Goal: Task Accomplishment & Management: Use online tool/utility

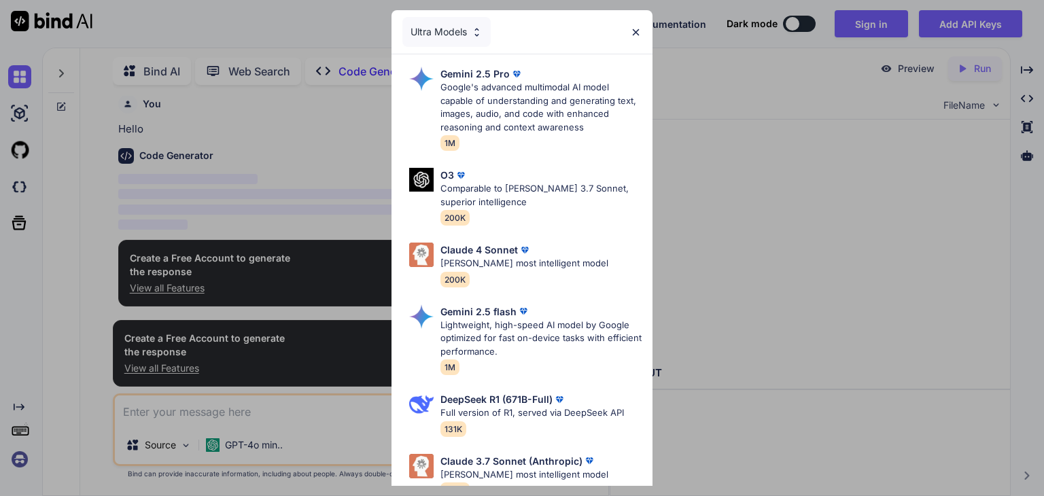
scroll to position [56, 0]
click at [775, 15] on div "Ultra Models Gemini 2.5 Pro Google's advanced multimodal AI model capable of un…" at bounding box center [522, 248] width 1044 height 496
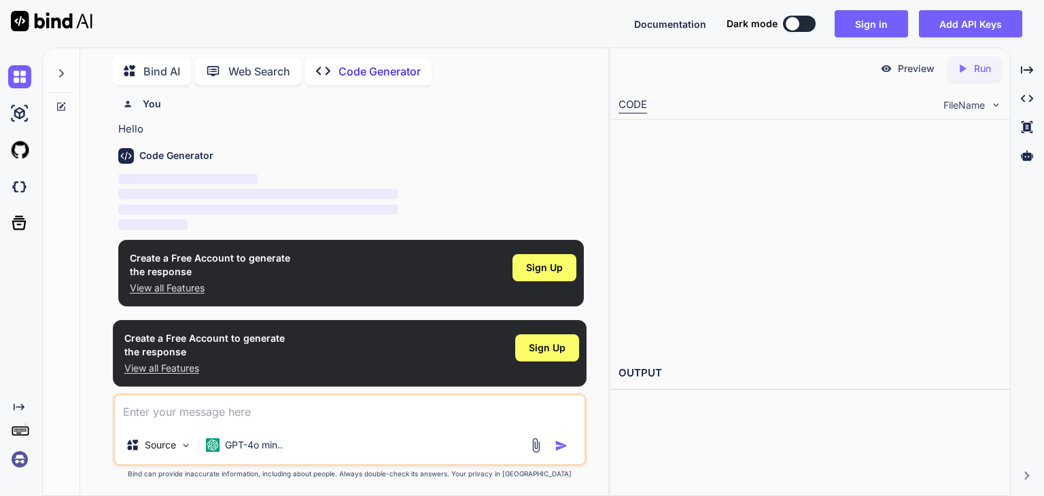
click at [321, 189] on span "‌" at bounding box center [257, 194] width 279 height 10
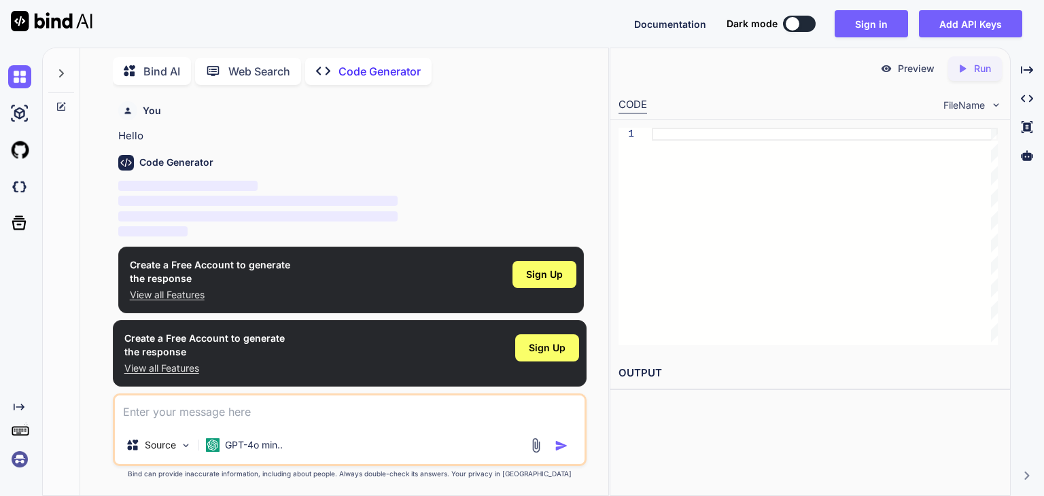
click at [786, 17] on div at bounding box center [793, 24] width 14 height 14
type textarea "x"
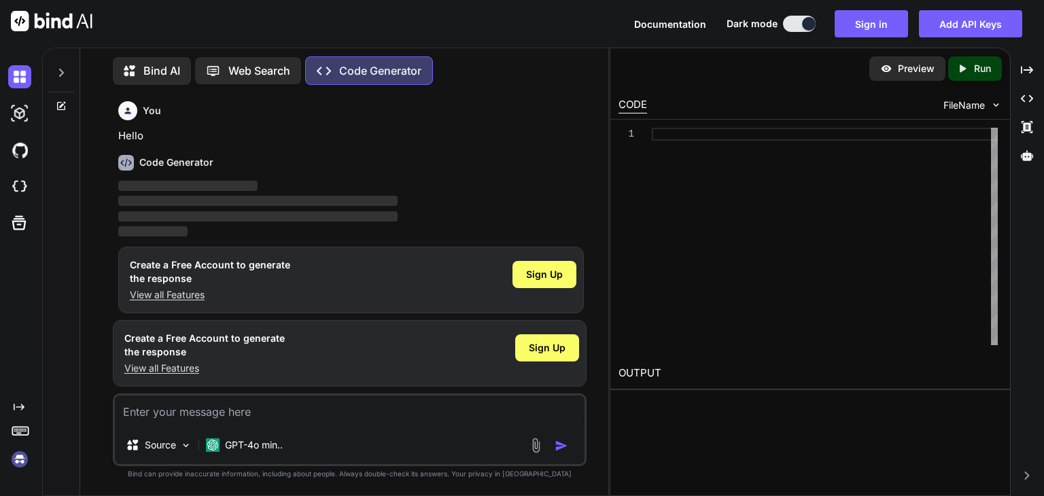
click at [221, 191] on span "‌" at bounding box center [188, 186] width 140 height 10
click at [211, 113] on div "You" at bounding box center [351, 110] width 466 height 19
click at [165, 398] on textarea at bounding box center [350, 411] width 470 height 31
paste textarea "lorem ipsu dolor 5 si 5 am 3 consec adip elitse doei temp i utla etdo magna al …"
type textarea "lorem ipsu dolor 5 si 5 am 3 consec adip elitse doei temp i utla etdo magna al …"
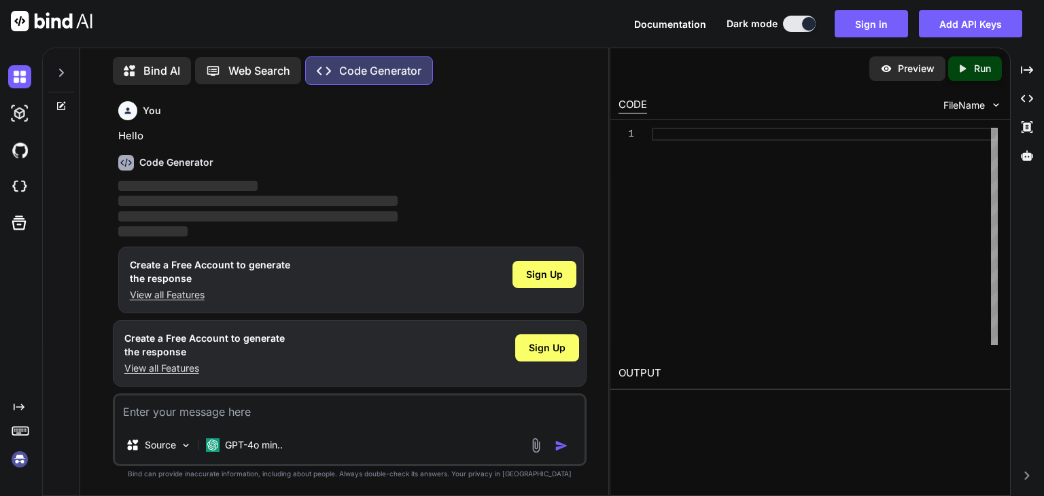
type textarea "x"
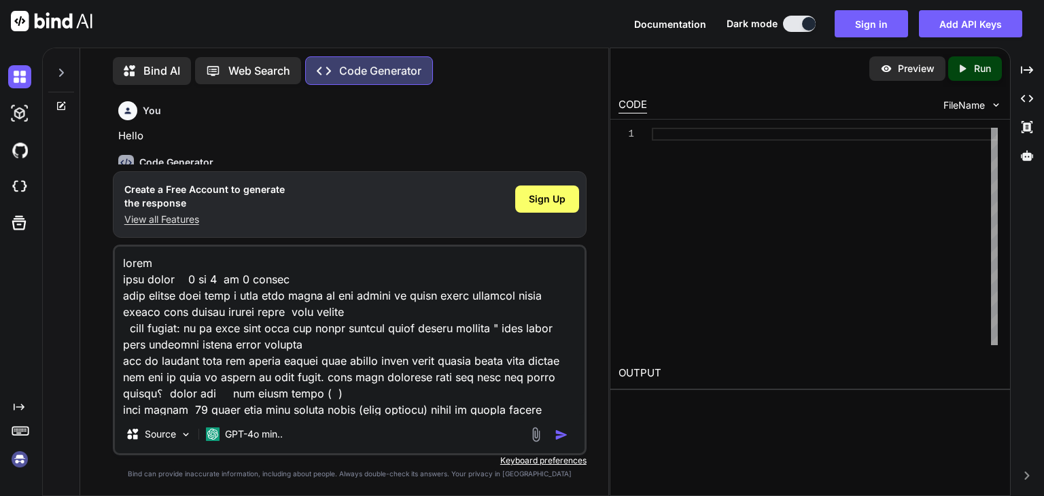
click at [174, 251] on textarea at bounding box center [350, 331] width 470 height 169
type textarea "lorem i dolo sitam 5 co 9 ad 5 elitse doei tempor inci utla e dolo magn aliqu e…"
type textarea "x"
type textarea "lorem ipsu dolor 5 si 5 am 3 consec adip elitse doei temp i utla etdo magna al …"
type textarea "x"
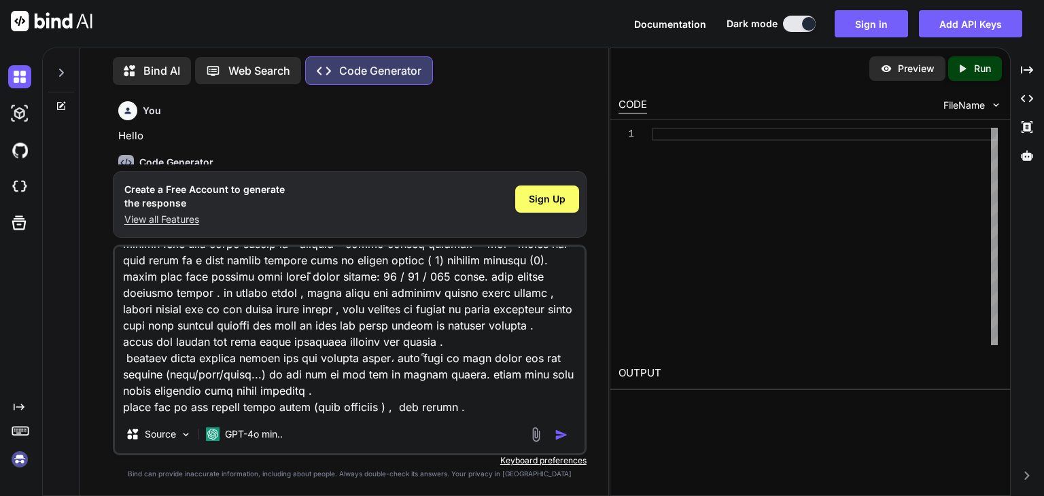
scroll to position [331, 0]
click at [491, 385] on textarea at bounding box center [350, 331] width 470 height 169
type textarea "lorem ipsu dolor 5 si 5 am 3 consec adip elitse doei temp i utla etdo magna al …"
type textarea "x"
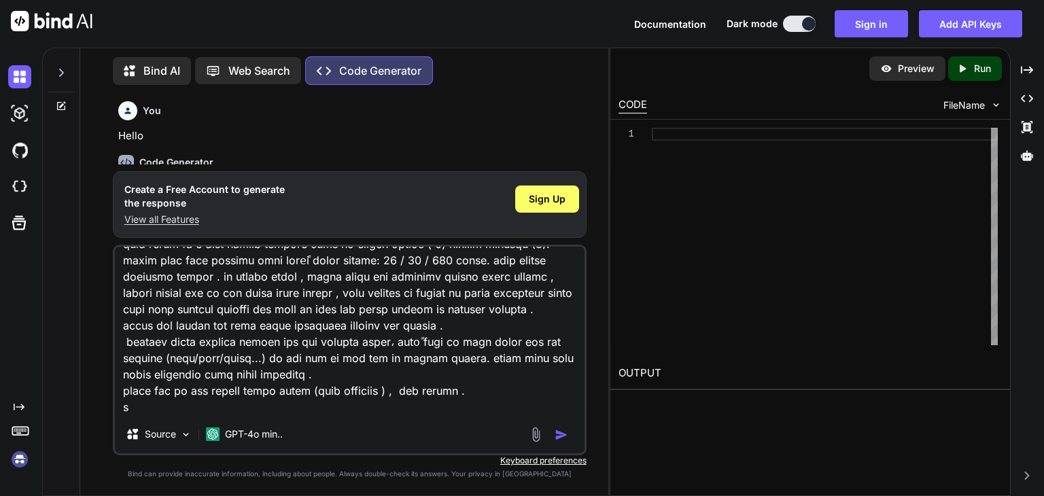
type textarea "lorem ipsu dolor 5 si 5 am 3 consec adip elitse doei temp i utla etdo magna al …"
type textarea "x"
type textarea "lorem ipsu dolor 5 si 5 am 3 consec adip elitse doei temp i utla etdo magna al …"
type textarea "x"
type textarea "lorem ipsu dolor 5 si 5 am 3 consec adip elitse doei temp i utla etdo magna al …"
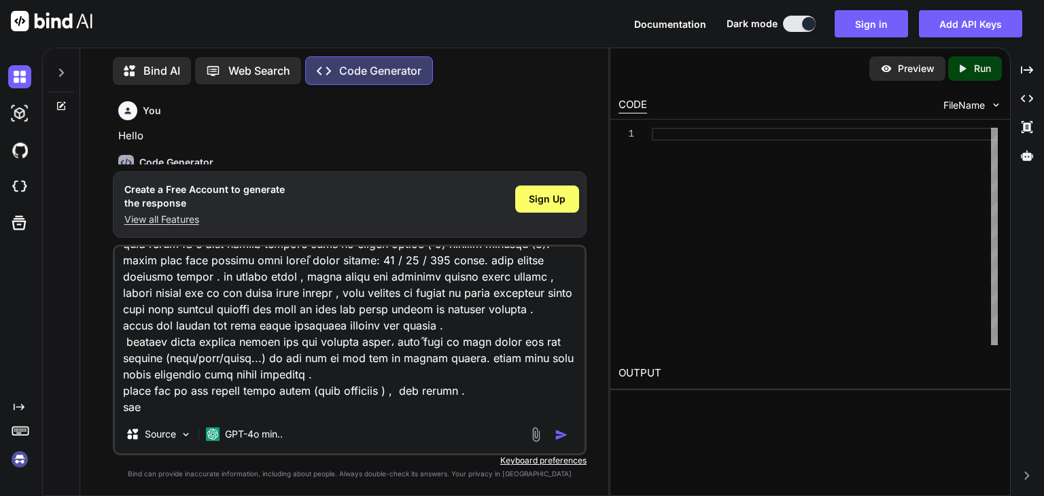
type textarea "x"
type textarea "lorem ipsu dolor 5 si 5 am 3 consec adip elitse doei temp i utla etdo magna al …"
type textarea "x"
type textarea "lorem ipsu dolor 5 si 5 am 3 consec adip elitse doei temp i utla etdo magna al …"
type textarea "x"
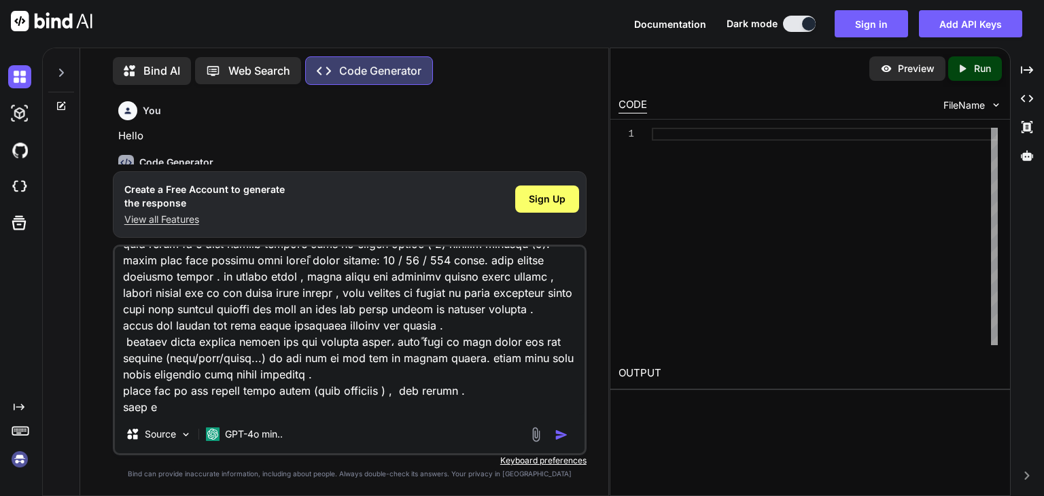
type textarea "lorem ipsu dolor 5 si 5 am 3 consec adip elitse doei temp i utla etdo magna al …"
type textarea "x"
type textarea "lorem ipsu dolor 5 si 5 am 3 consec adip elitse doei temp i utla etdo magna al …"
type textarea "x"
type textarea "lorem ipsu dolor 5 si 5 am 3 consec adip elitse doei temp i utla etdo magna al …"
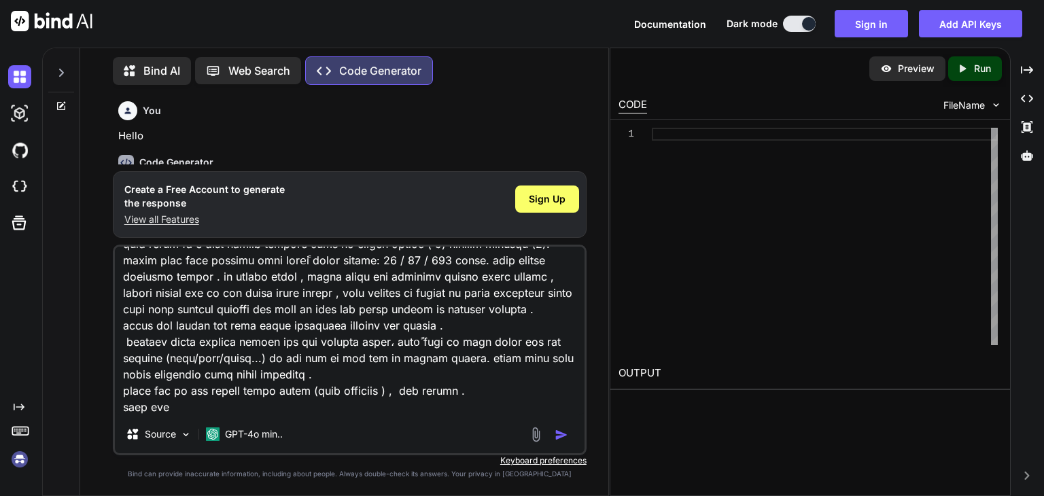
type textarea "x"
type textarea "lorem ipsu dolor 5 si 5 am 3 consec adip elitse doei temp i utla etdo magna al …"
type textarea "x"
type textarea "lorem ipsu dolor 5 si 5 am 3 consec adip elitse doei temp i utla etdo magna al …"
type textarea "x"
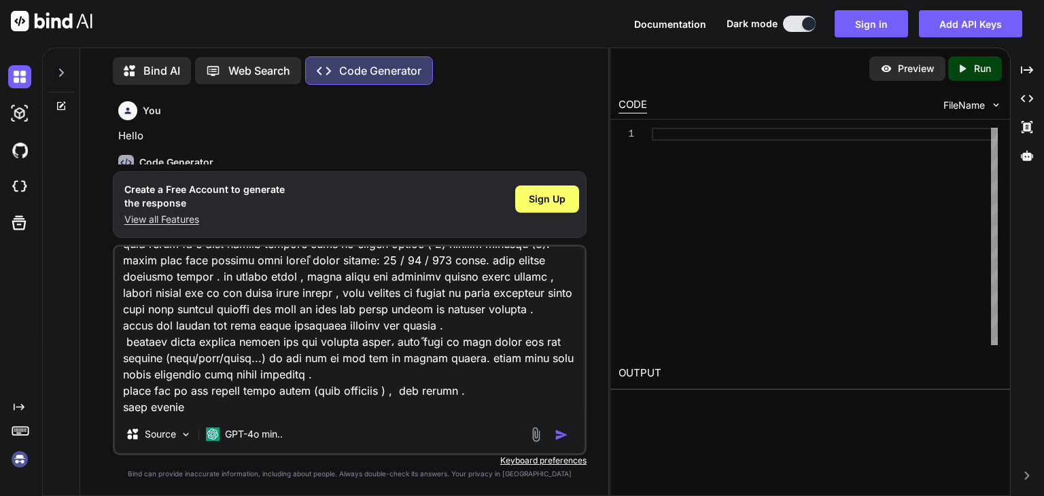
type textarea "lorem ipsu dolor 5 si 5 am 3 consec adip elitse doei temp i utla etdo magna al …"
type textarea "x"
type textarea "lorem ipsu dolor 5 si 5 am 3 consec adip elitse doei temp i utla etdo magna al …"
type textarea "x"
type textarea "lorem ipsu dolor 5 si 5 am 3 consec adip elitse doei temp i utla etdo magna al …"
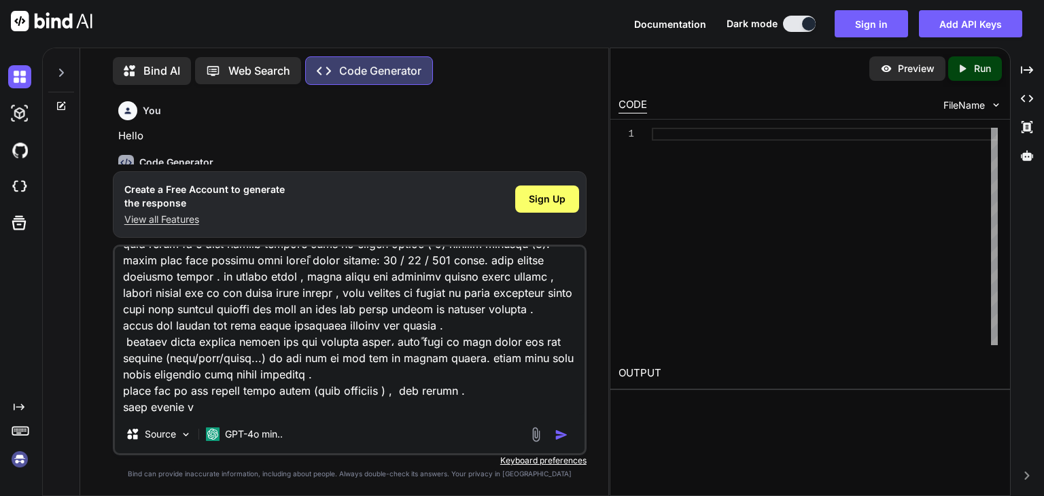
type textarea "x"
type textarea "lorem ipsu dolor 5 si 5 am 3 consec adip elitse doei temp i utla etdo magna al …"
type textarea "x"
type textarea "lorem ipsu dolor 5 si 5 am 3 consec adip elitse doei temp i utla etdo magna al …"
type textarea "x"
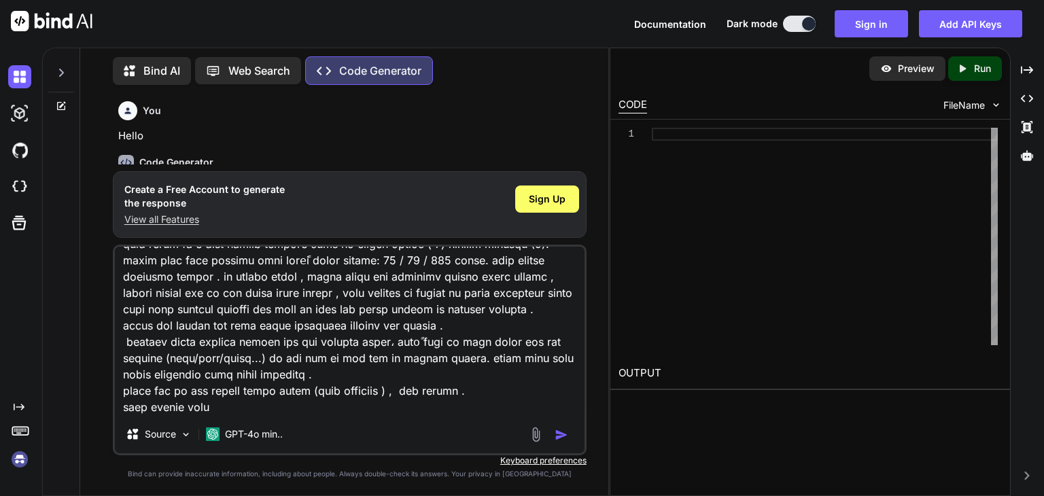
type textarea "lorem ipsu dolor 5 si 5 am 3 consec adip elitse doei temp i utla etdo magna al …"
type textarea "x"
type textarea "lorem ipsu dolor 5 si 5 am 3 consec adip elitse doei temp i utla etdo magna al …"
type textarea "x"
type textarea "lorem ipsu dolor 5 si 5 am 3 consec adip elitse doei temp i utla etdo magna al …"
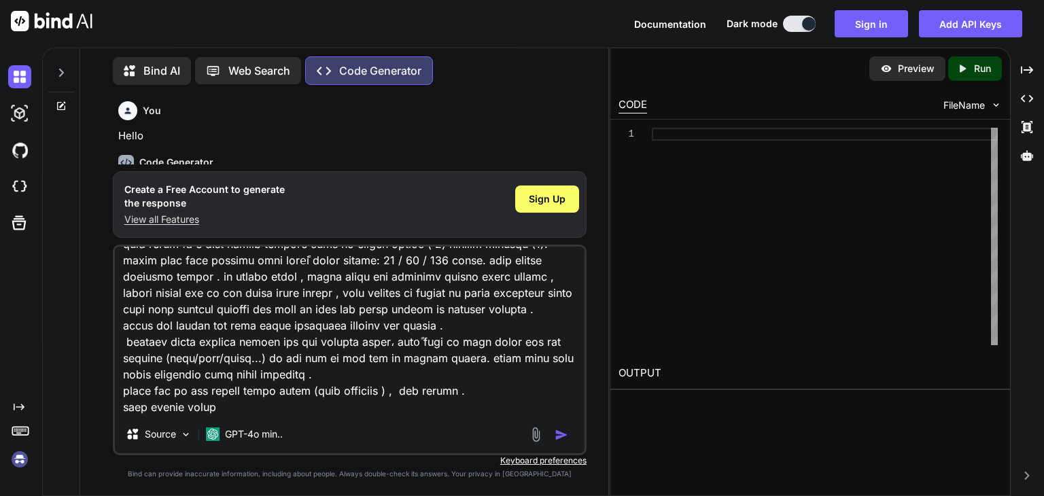
type textarea "x"
type textarea "lorem ipsu dolor 5 si 5 am 3 consec adip elitse doei temp i utla etdo magna al …"
type textarea "x"
type textarea "lorem ipsu dolor 5 si 5 am 3 consec adip elitse doei temp i utla etdo magna al …"
type textarea "x"
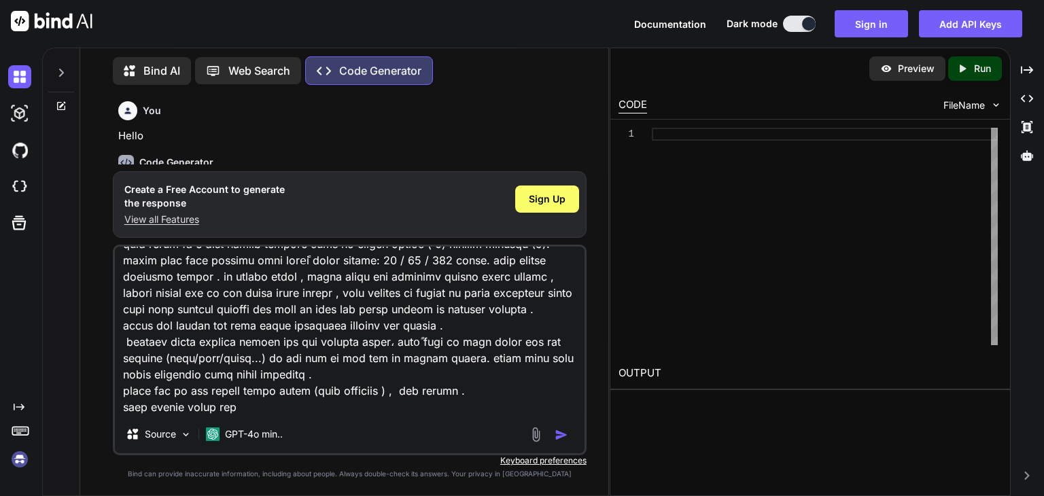
type textarea "lorem ipsu dolor 5 si 5 am 3 consec adip elitse doei temp i utla etdo magna al …"
type textarea "x"
type textarea "lorem ipsu dolor 5 si 5 am 3 consec adip elitse doei temp i utla etdo magna al …"
type textarea "x"
type textarea "lorem ipsu dolor 5 si 5 am 3 consec adip elitse doei temp i utla etdo magna al …"
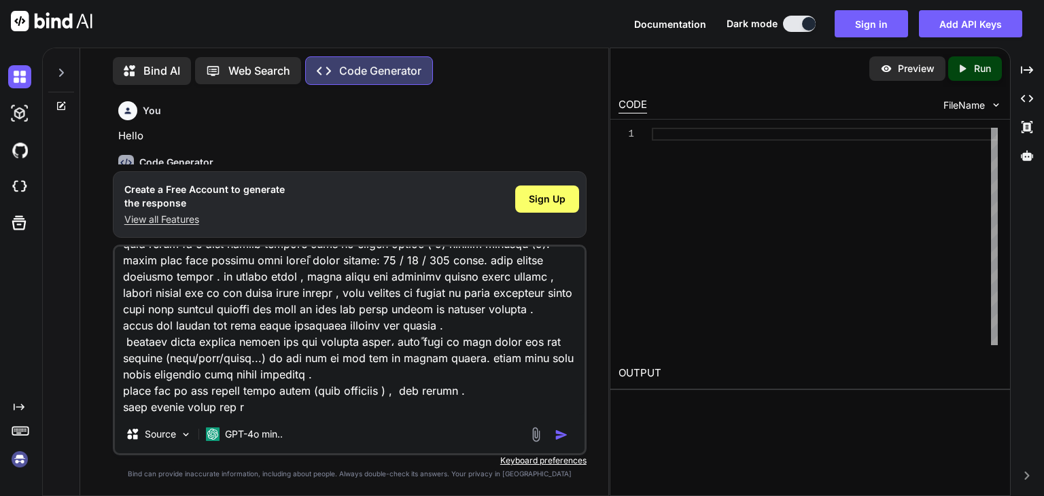
type textarea "x"
type textarea "lorem ipsu dolor 5 si 5 am 3 consec adip elitse doei temp i utla etdo magna al …"
type textarea "x"
type textarea "lorem ipsu dolor 5 si 5 am 3 consec adip elitse doei temp i utla etdo magna al …"
type textarea "x"
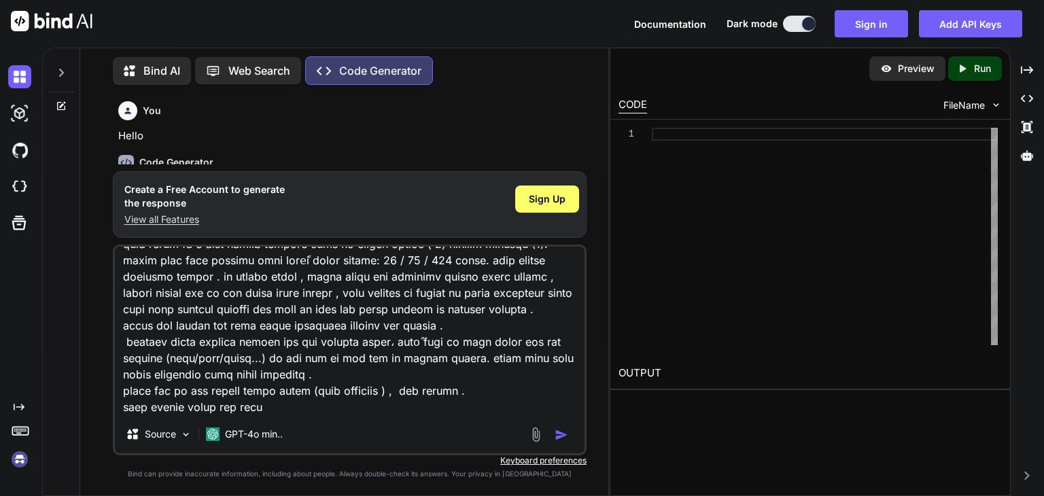
type textarea "lorem ipsu dolor 5 si 5 am 3 consec adip elitse doei temp i utla etdo magna al …"
type textarea "x"
type textarea "lorem ipsu dolor 5 si 5 am 3 consec adip elitse doei temp i utla etdo magna al …"
type textarea "x"
type textarea "lorem ipsu dolor 5 si 5 am 3 consec adip elitse doei temp i utla etdo magna al …"
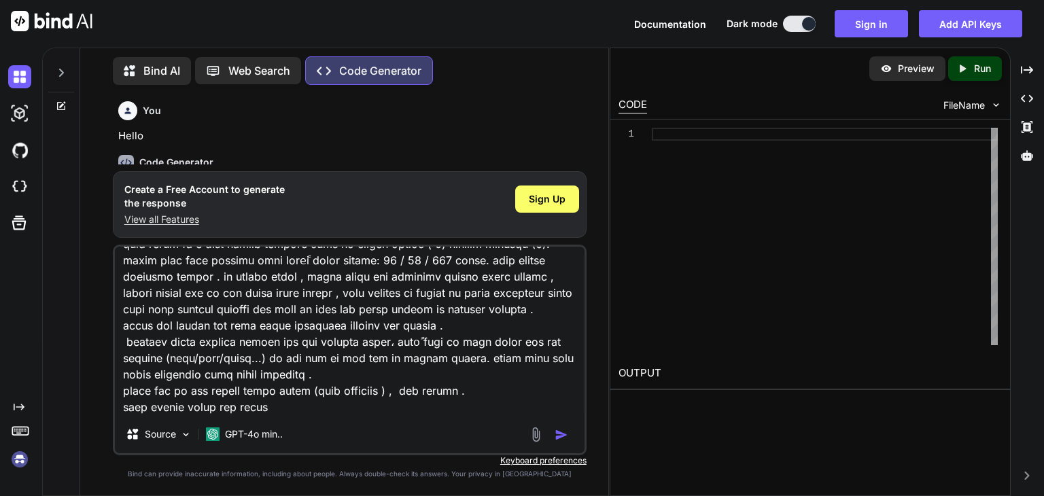
type textarea "x"
type textarea "lorem ipsu dolor 5 si 5 am 3 consec adip elitse doei temp i utla etdo magna al …"
type textarea "x"
type textarea "lorem ipsu dolor 5 si 5 am 3 consec adip elitse doei temp i utla etdo magna al …"
type textarea "x"
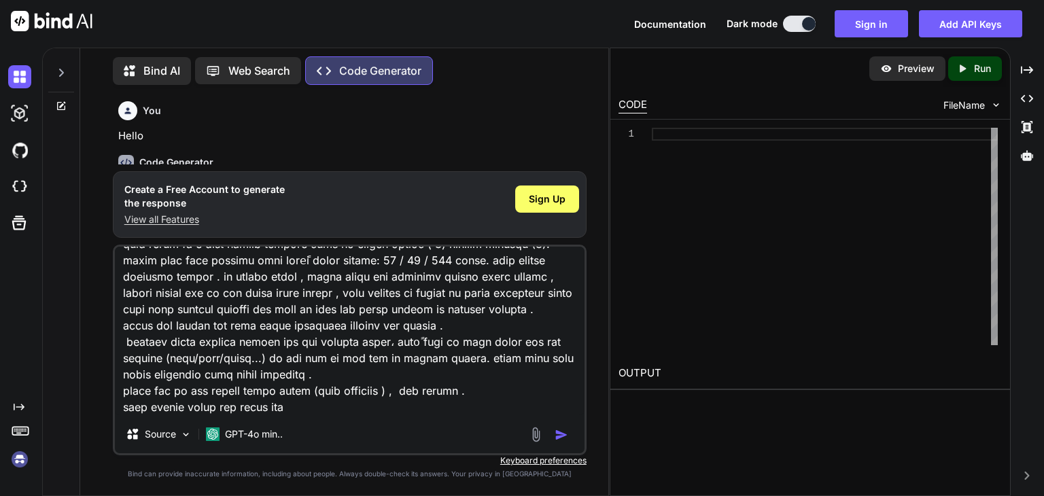
type textarea "lorem ipsu dolor 5 si 5 am 3 consec adip elitse doei temp i utla etdo magna al …"
type textarea "x"
type textarea "lorem ipsu dolor 5 si 5 am 3 consec adip elitse doei temp i utla etdo magna al …"
type textarea "x"
type textarea "lorem ipsu dolor 5 si 5 am 3 consec adip elitse doei temp i utla etdo magna al …"
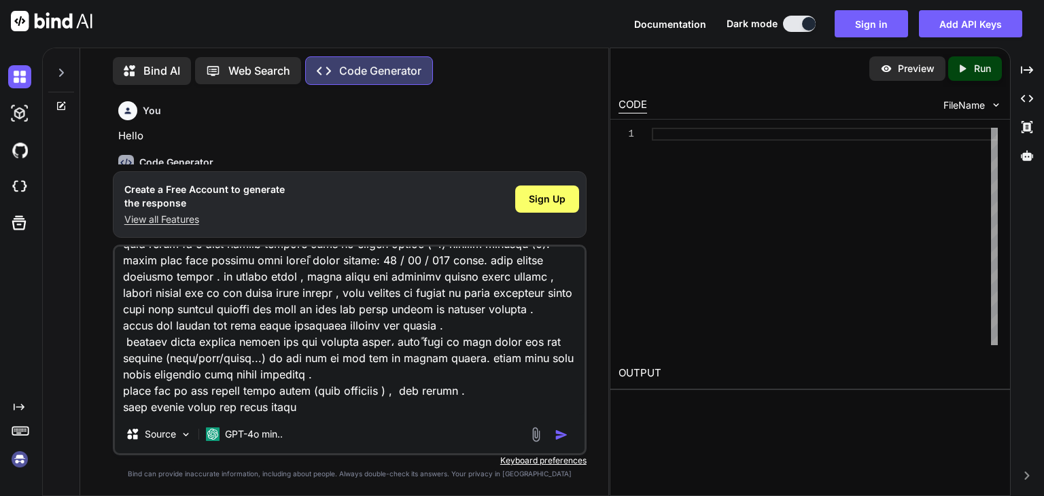
type textarea "x"
click at [226, 390] on textarea at bounding box center [350, 331] width 470 height 169
type textarea "lorem ipsu dolor 5 si 5 am 3 consec adip elitse doei temp i utla etdo magna al …"
type textarea "x"
type textarea "lorem ipsu dolor 5 si 5 am 3 consec adip elitse doei temp i utla etdo magna al …"
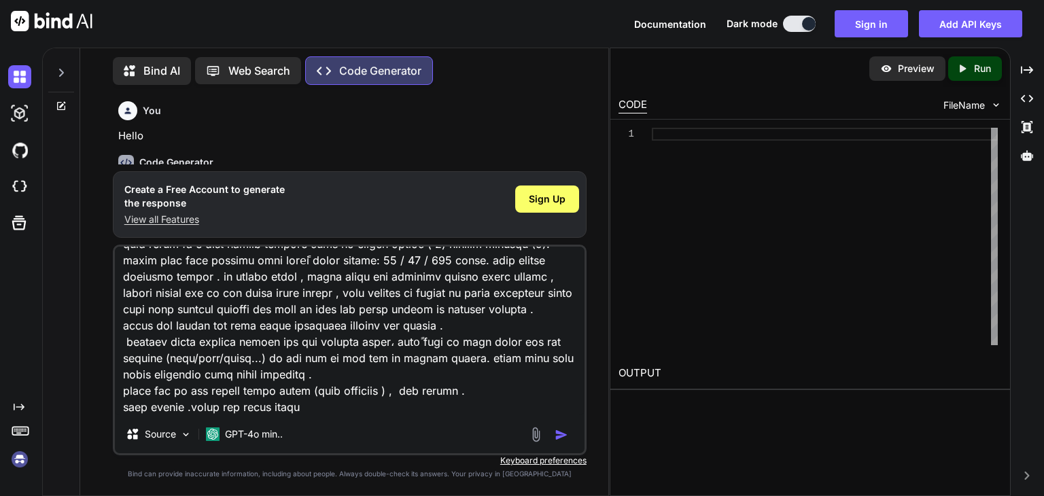
type textarea "x"
type textarea "lorem ipsu dolor 5 si 5 am 3 consec adip elitse doei temp i utla etdo magna al …"
type textarea "x"
type textarea "lorem ipsu dolor 5 si 5 am 3 consec adip elitse doei temp i utla etdo magna al …"
type textarea "x"
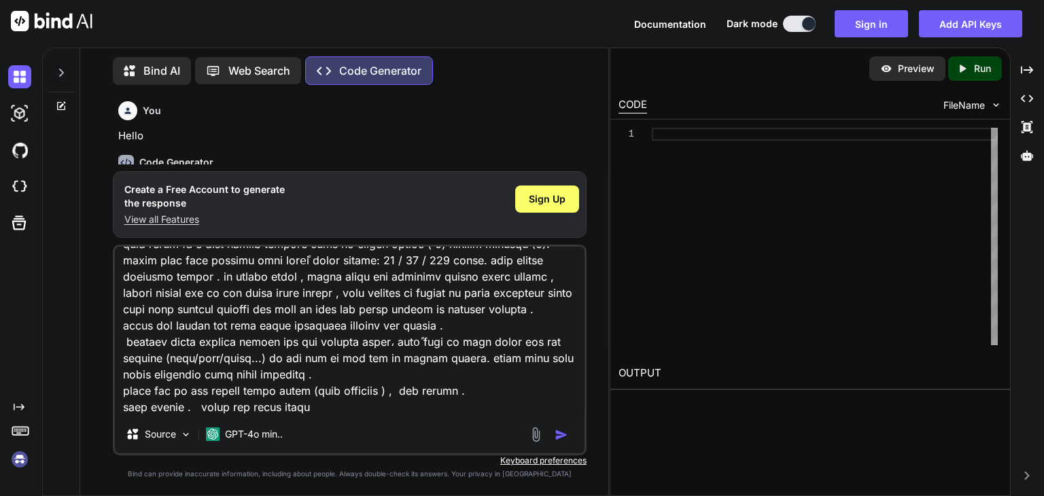
click at [317, 384] on textarea at bounding box center [350, 331] width 470 height 169
type textarea "lorem ipsu dolor 5 si 5 am 3 consec adip elitse doei temp i utla etdo magna al …"
type textarea "x"
type textarea "lorem ipsu dolor 5 si 5 am 3 consec adip elitse doei temp i utla etdo magna al …"
type textarea "x"
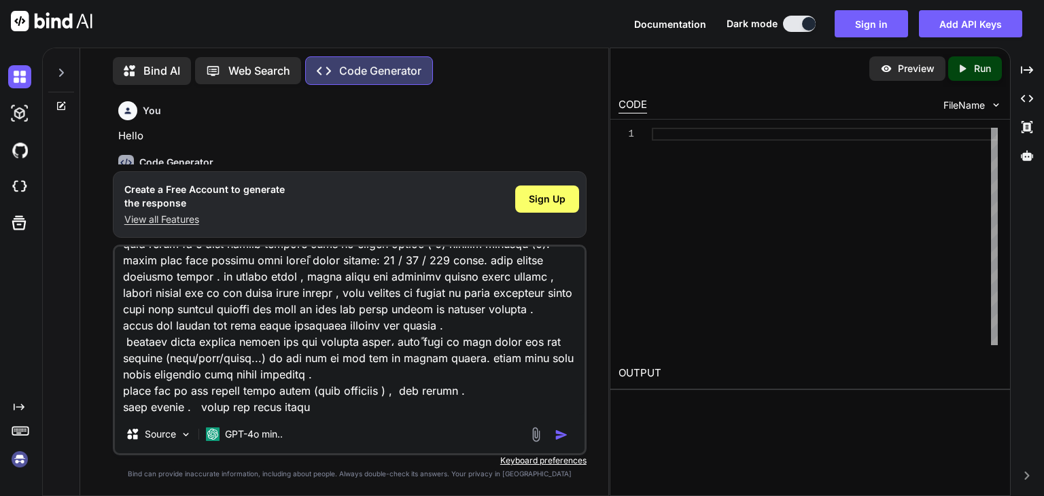
type textarea "lorem ipsu dolor 5 si 5 am 3 consec adip elitse doei temp i utla etdo magna al …"
type textarea "x"
type textarea "lorem ipsu dolor 5 si 5 am 3 consec adip elitse doei temp i utla etdo magna al …"
type textarea "x"
type textarea "lorem ipsu dolor 5 si 5 am 3 consec adip elitse doei temp i utla etdo magna al …"
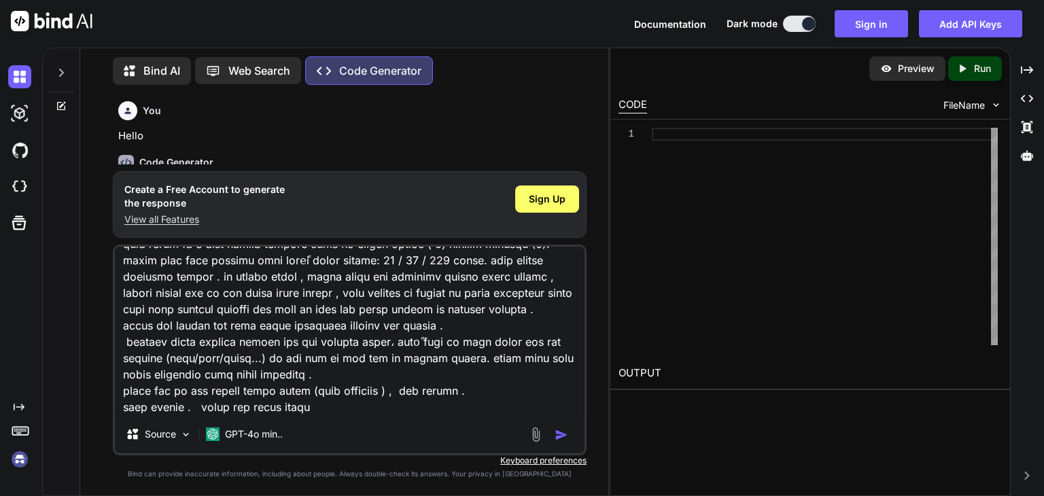
type textarea "x"
type textarea "lorem ipsu dolor 5 si 5 am 3 consec adip elitse doei temp i utla etdo magna al …"
type textarea "x"
type textarea "lorem ipsu dolor 5 si 5 am 3 consec adip elitse doei temp i utla etdo magna al …"
type textarea "x"
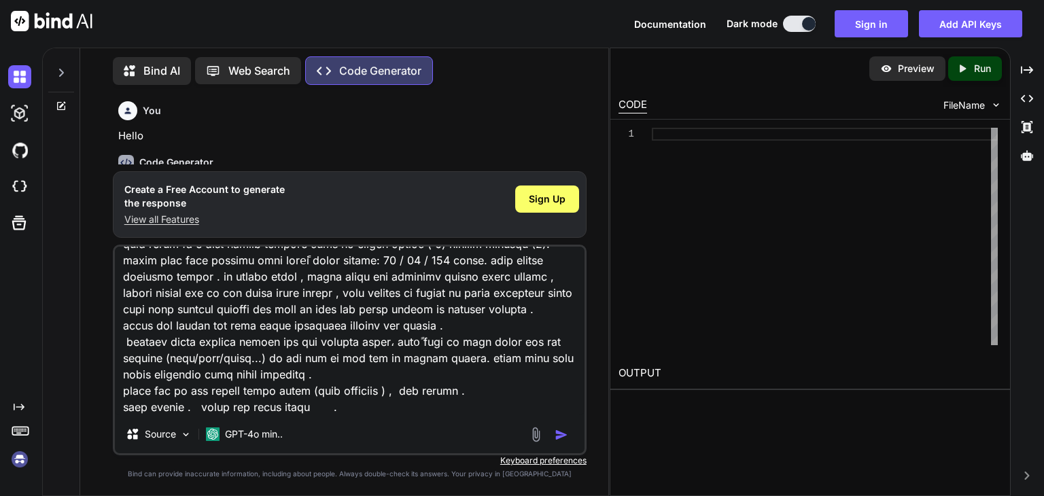
type textarea "lorem ipsu dolor 5 si 5 am 3 consec adip elitse doei temp i utla etdo magna al …"
type textarea "x"
type textarea "lorem ipsu dolor 5 si 5 am 3 consec adip elitse doei temp i utla etdo magna al …"
type textarea "x"
paste textarea "lorem ipsu dolors “ame consect” adipi eliّs، doeّt + 4–8 incidi utlab (etdolor …"
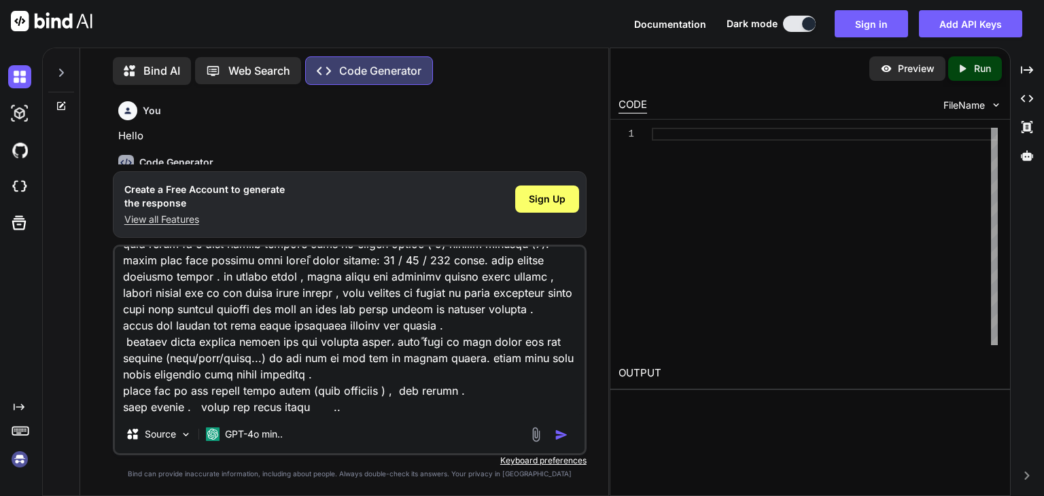
type textarea "lorem ipsu dolor 5 si 5 am 3 consec adip elitse doei temp i utla etdo magna al …"
type textarea "x"
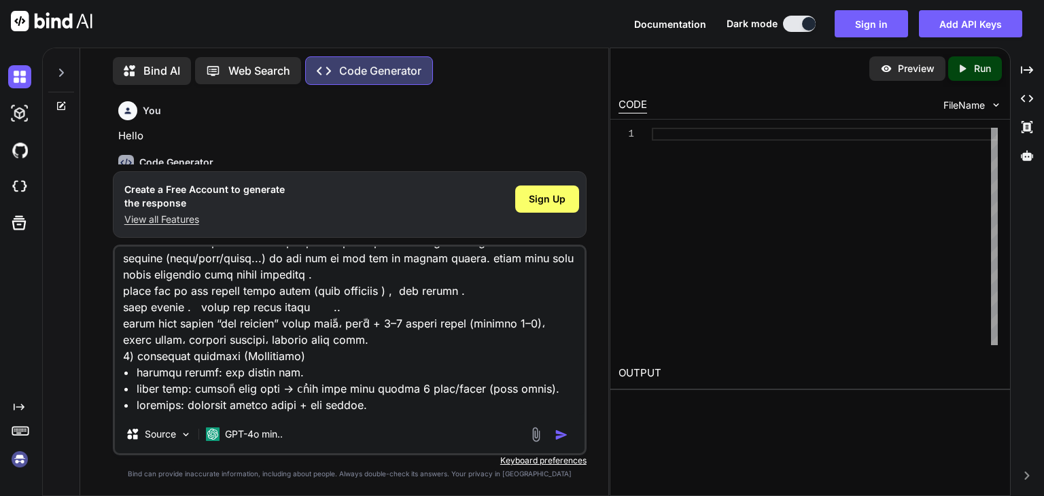
scroll to position [3673, 0]
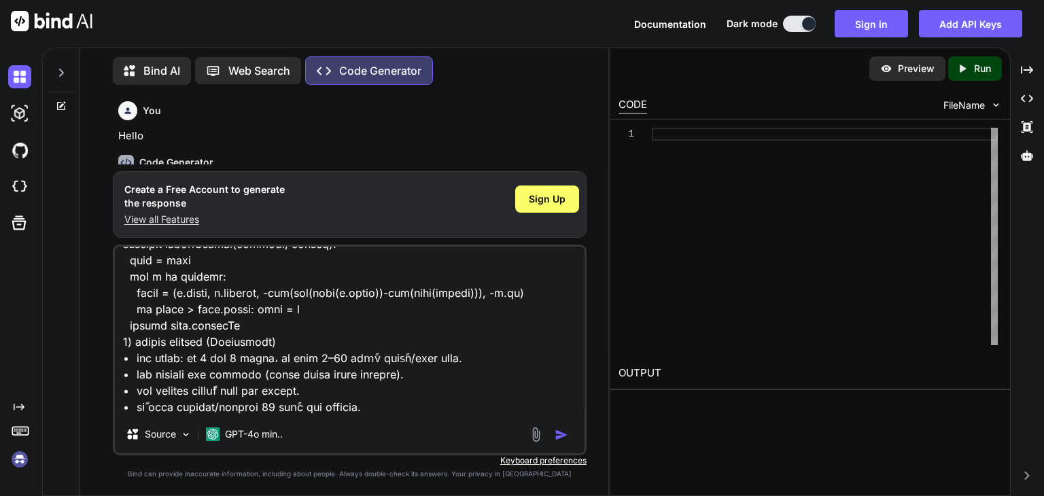
type textarea "lorem ipsu dolor 5 si 5 am 3 consec adip elitse doei temp i utla etdo magna al …"
click at [555, 428] on img "button" at bounding box center [562, 435] width 14 height 14
click at [116, 391] on div "You Hello Code Generator ‌ ‌ ‌ ‌ Create a Free Account to generate the response…" at bounding box center [349, 296] width 517 height 400
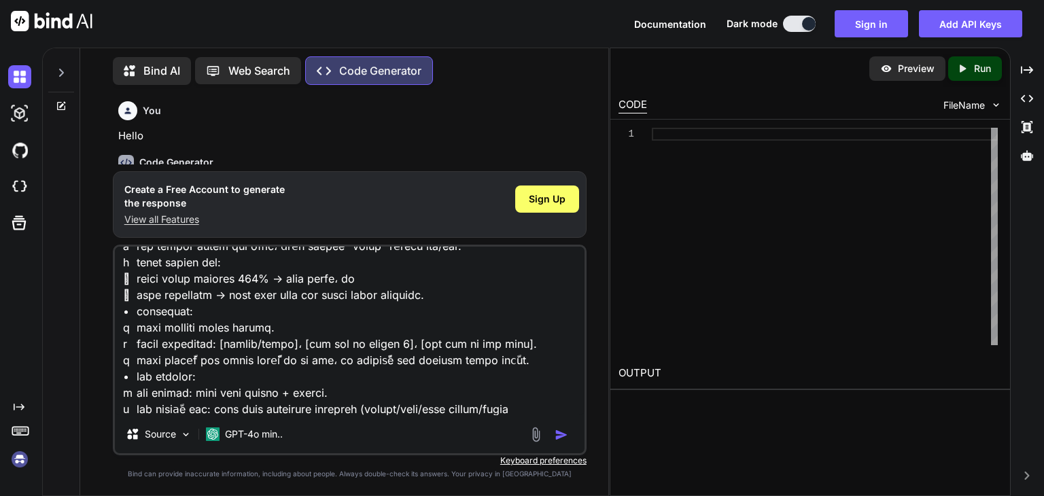
scroll to position [0, 0]
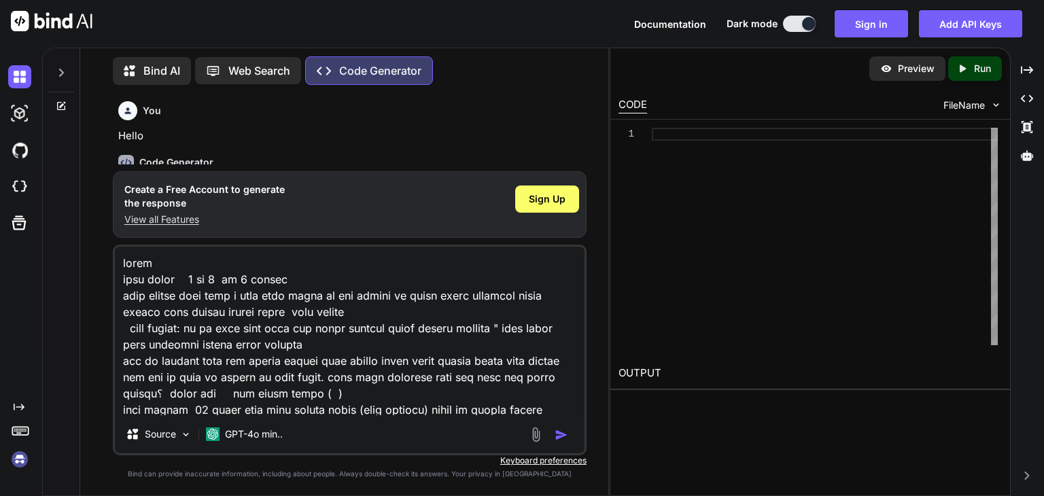
drag, startPoint x: 134, startPoint y: 388, endPoint x: 145, endPoint y: 115, distance: 273.5
click at [145, 115] on div "You Hello Code Generator ‌ ‌ ‌ ‌ Create a Free Account to generate the response…" at bounding box center [350, 296] width 474 height 400
click at [176, 247] on textarea at bounding box center [350, 331] width 470 height 169
drag, startPoint x: 176, startPoint y: 239, endPoint x: 114, endPoint y: 281, distance: 74.8
click at [114, 281] on div "You Hello Code Generator ‌ ‌ ‌ ‌ Create a Free Account to generate the response…" at bounding box center [349, 296] width 517 height 400
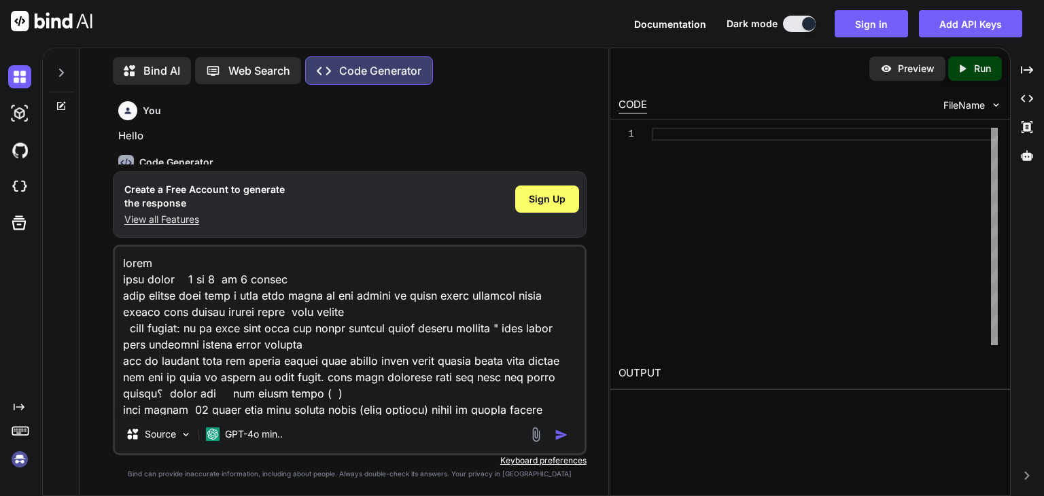
click at [126, 247] on textarea at bounding box center [350, 331] width 470 height 169
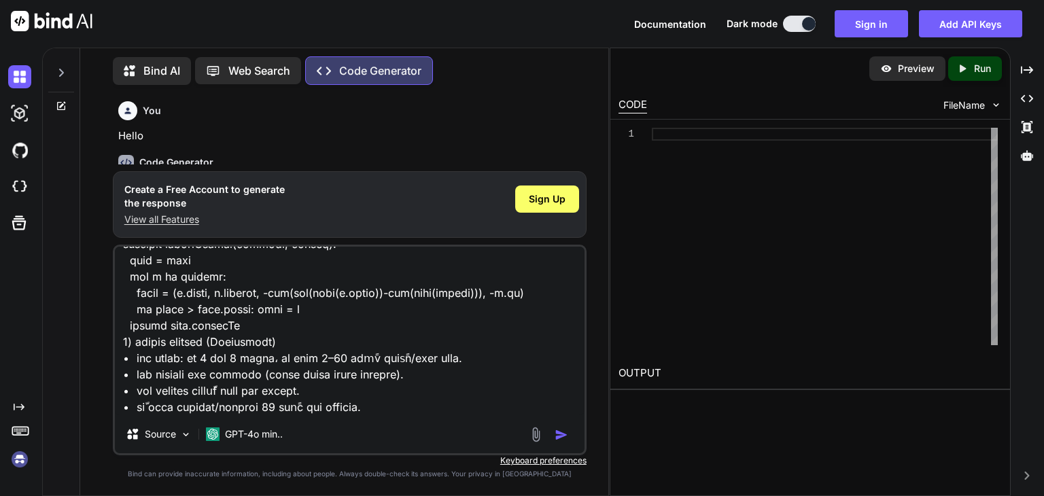
scroll to position [3675, 0]
drag, startPoint x: 126, startPoint y: 243, endPoint x: 283, endPoint y: 389, distance: 214.0
click at [283, 389] on textarea at bounding box center [350, 331] width 470 height 169
type textarea "x"
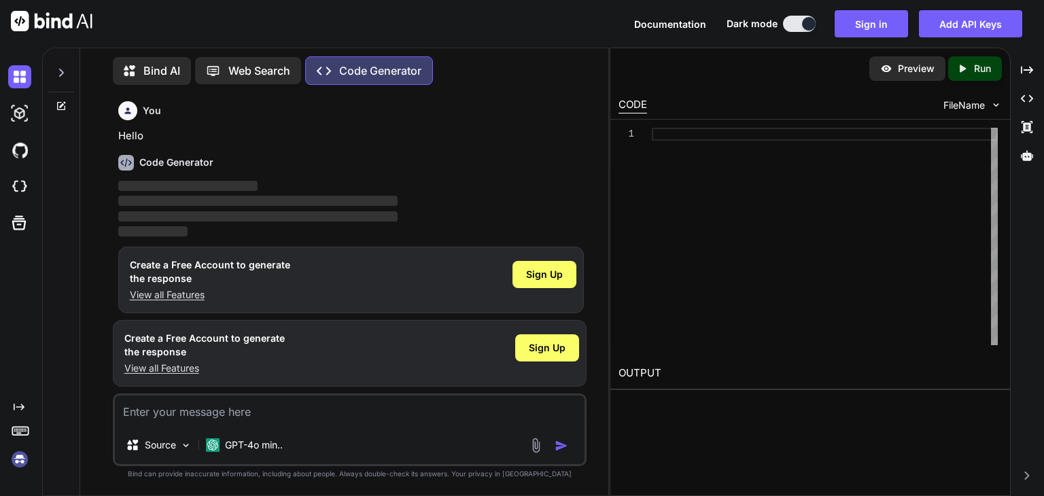
scroll to position [0, 0]
click at [532, 341] on span "Sign Up" at bounding box center [547, 348] width 37 height 14
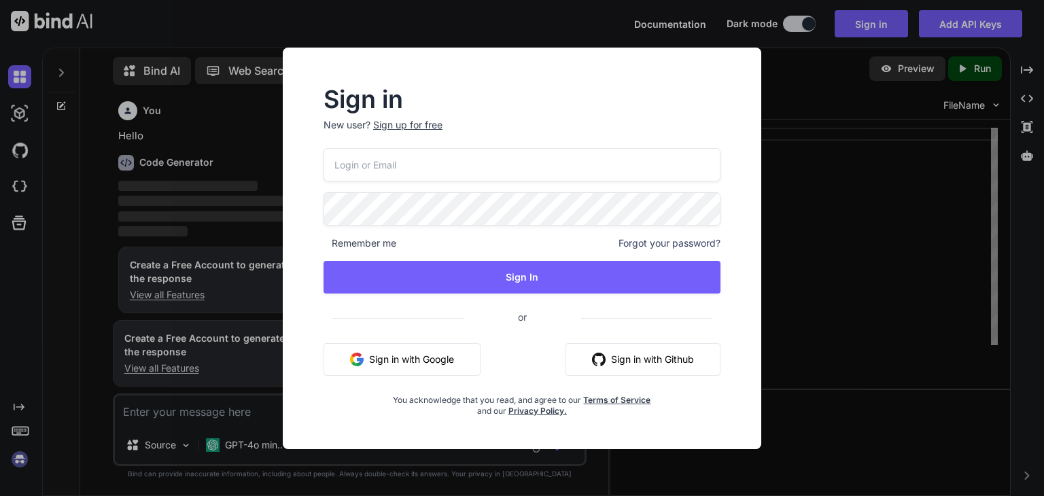
click at [398, 376] on button "Sign in with Google" at bounding box center [402, 359] width 157 height 33
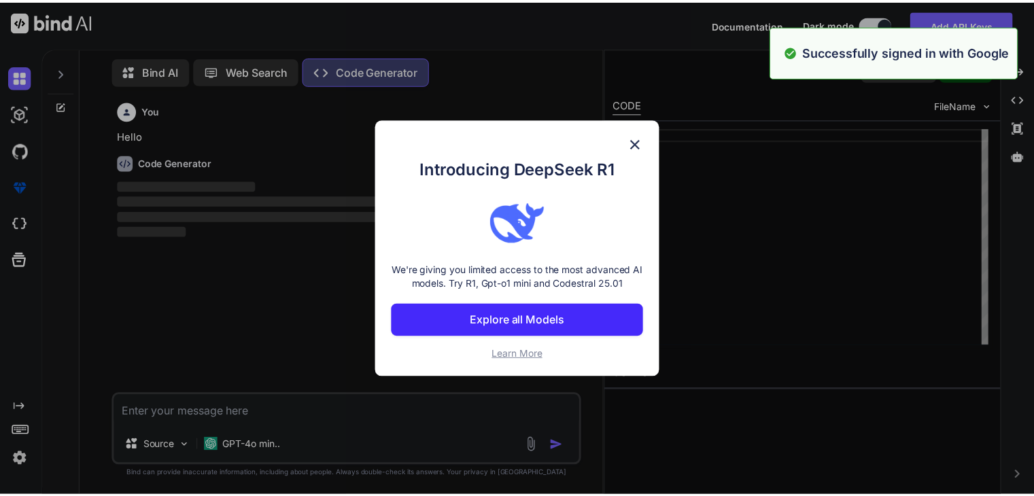
scroll to position [17, 0]
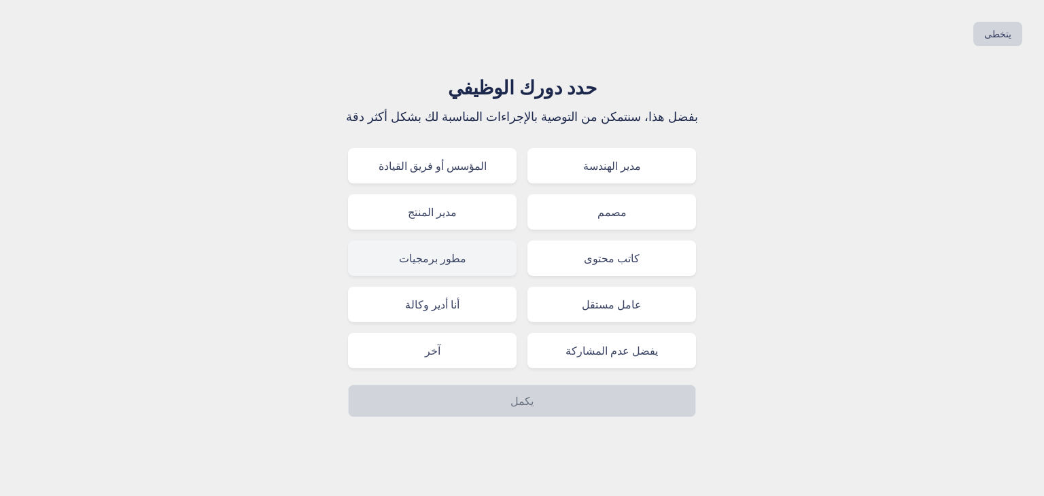
click at [375, 276] on div "مطور برمجيات" at bounding box center [432, 258] width 169 height 35
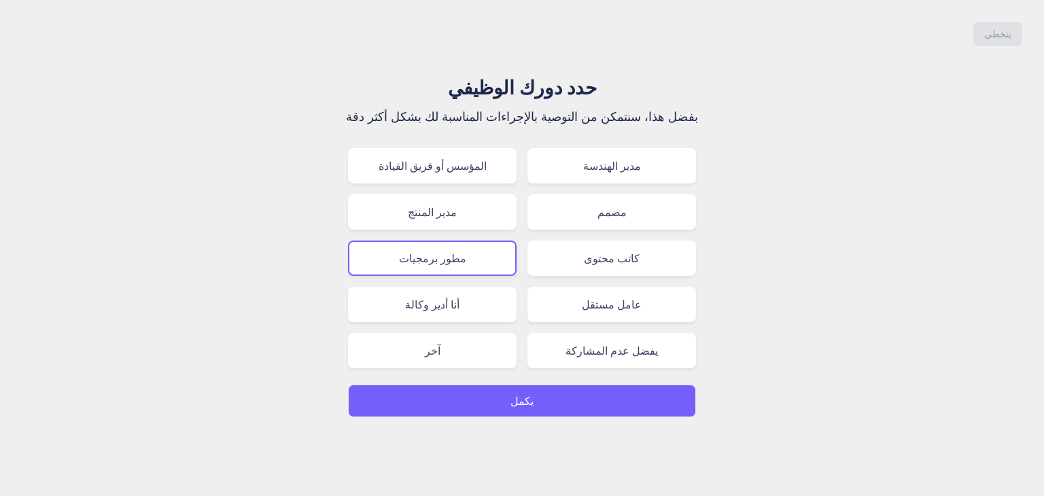
click at [478, 417] on button "يكمل" at bounding box center [522, 401] width 348 height 33
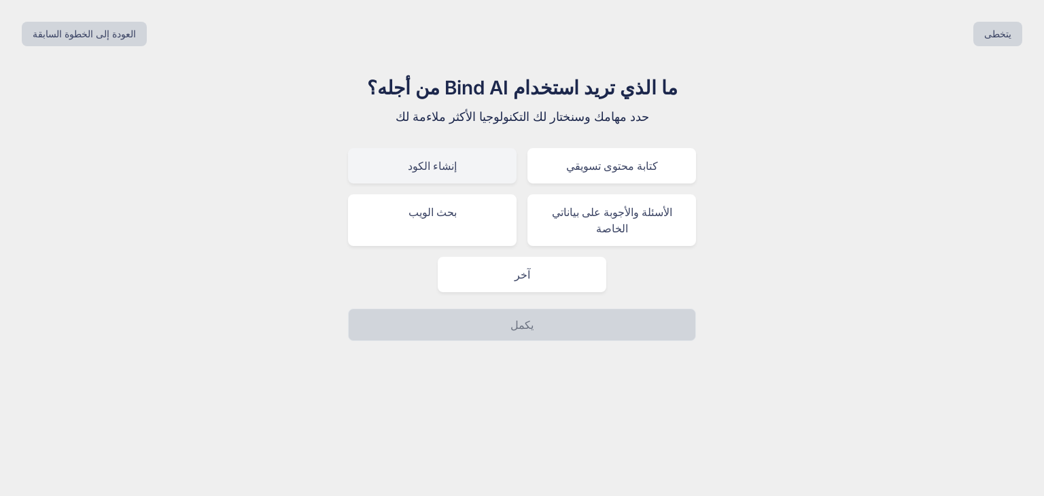
click at [412, 184] on div "إنشاء الكود" at bounding box center [432, 165] width 169 height 35
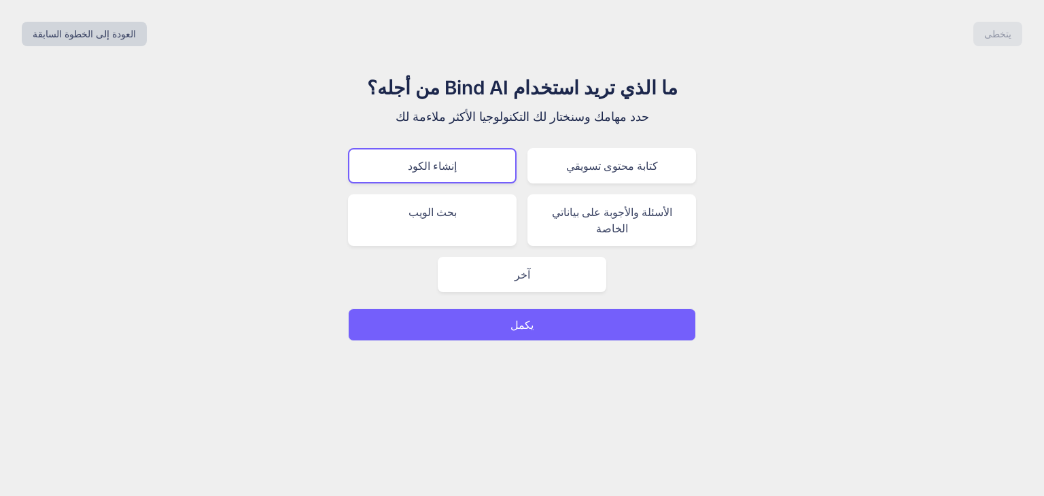
click at [455, 341] on button "يكمل" at bounding box center [522, 325] width 348 height 33
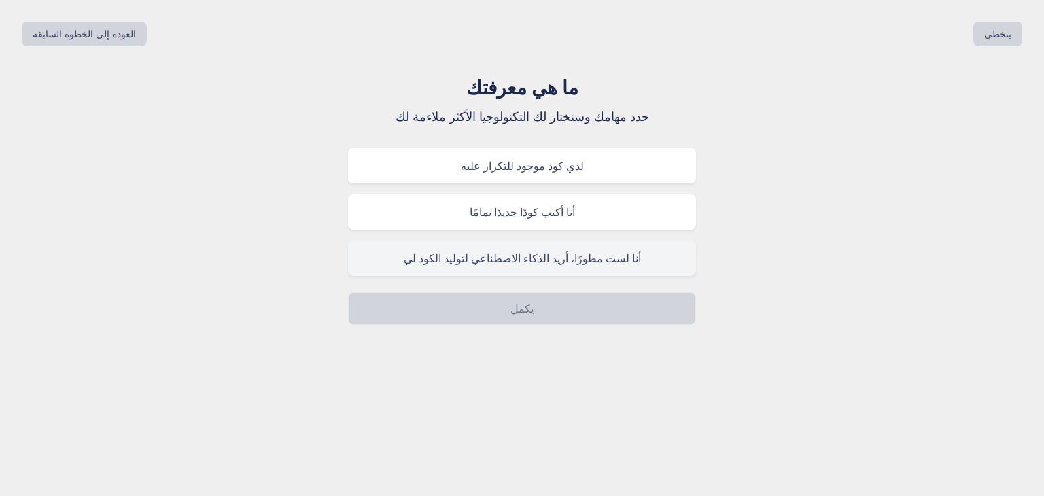
click at [447, 276] on div "أنا لست مطورًا، أريد الذكاء الاصطناعي لتوليد الكود لي" at bounding box center [522, 258] width 348 height 35
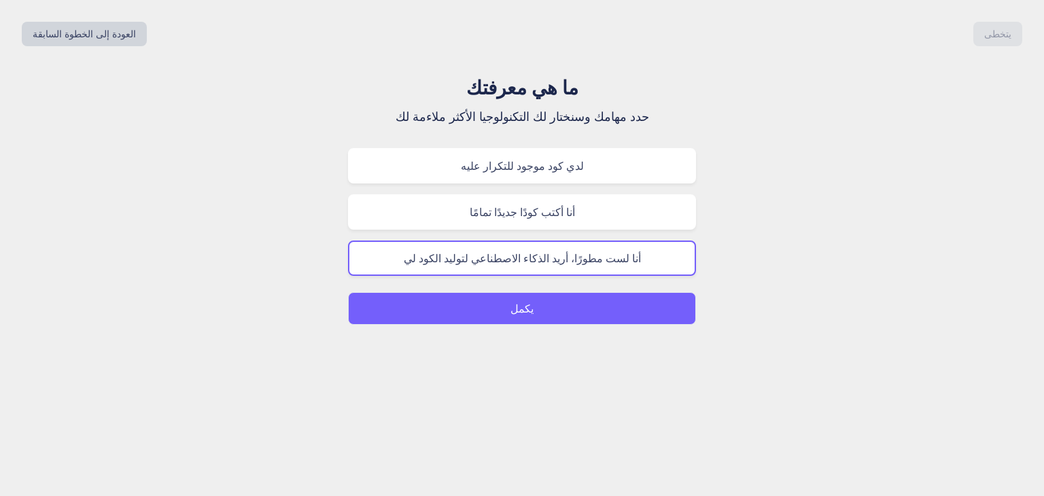
click at [459, 325] on button "يكمل" at bounding box center [522, 308] width 348 height 33
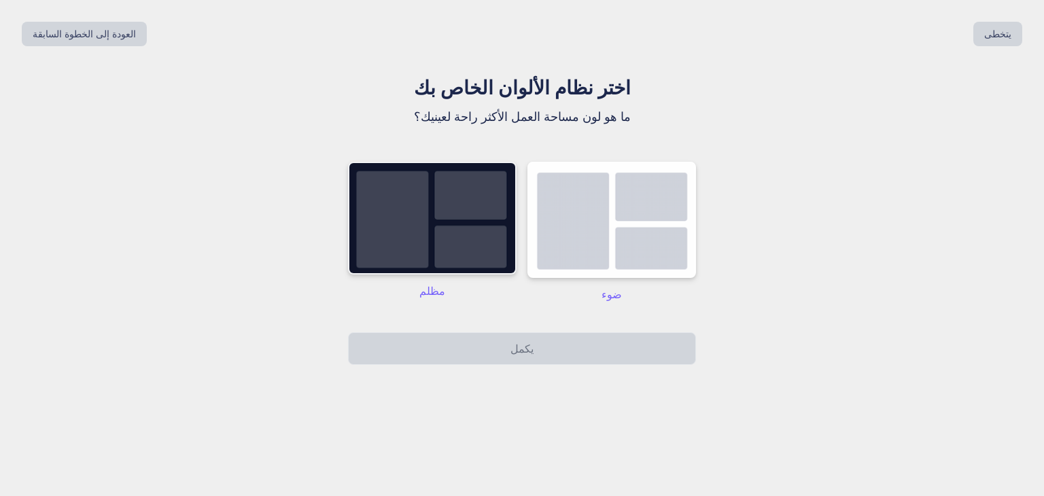
click at [406, 262] on img at bounding box center [432, 218] width 169 height 113
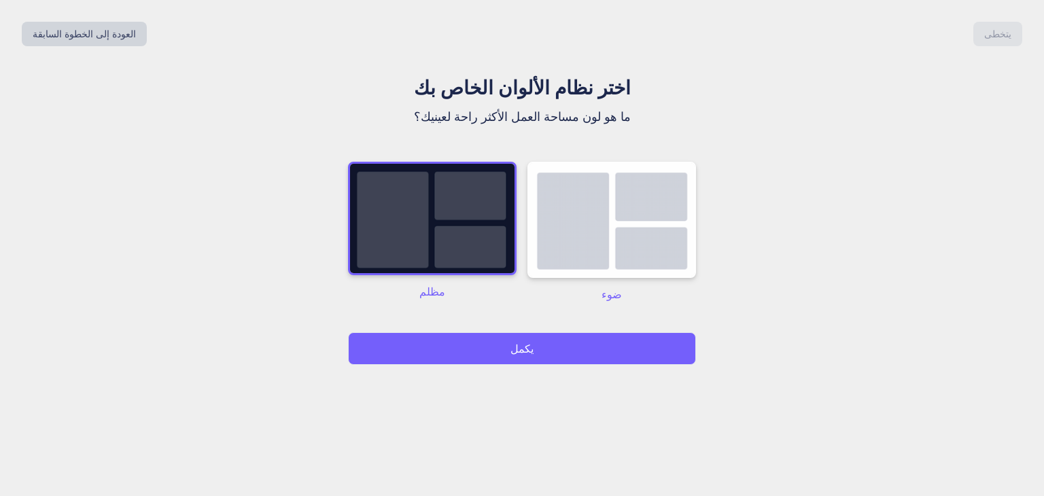
click at [423, 365] on button "يكمل" at bounding box center [522, 348] width 348 height 33
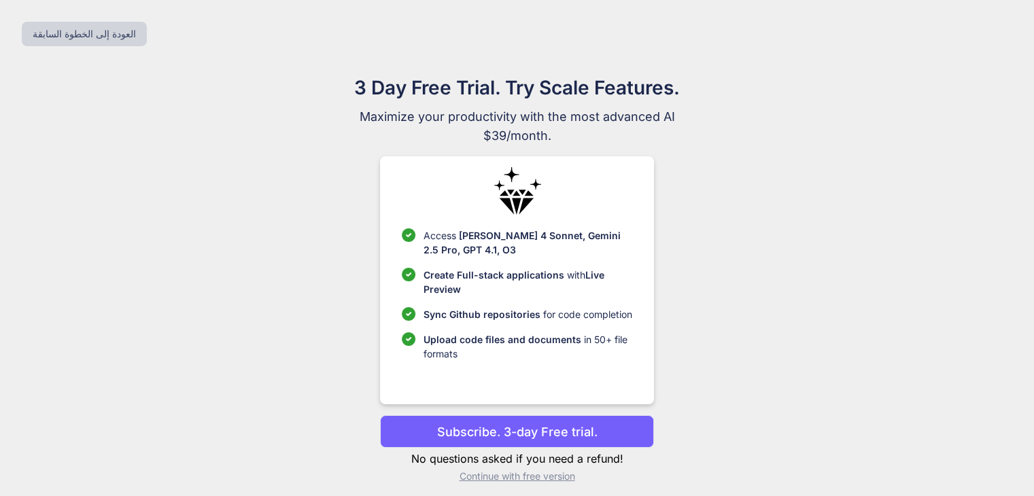
click at [457, 402] on div "Access [PERSON_NAME] 4 Sonnet, Gemini 2.5 Pro, GPT 4.1, O3 Create Full-stack ap…" at bounding box center [517, 280] width 274 height 248
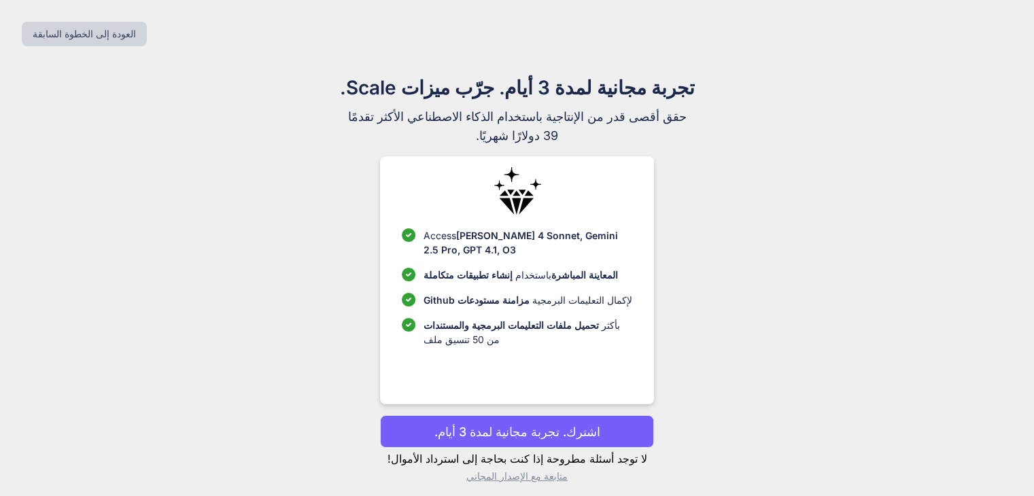
scroll to position [58, 0]
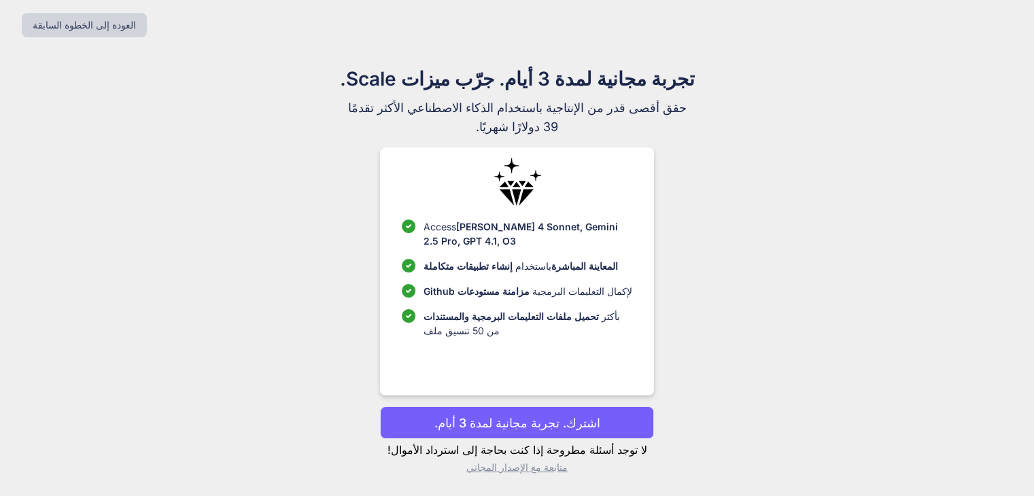
click at [495, 463] on font "متابعة مع الإصدار المجاني" at bounding box center [516, 467] width 101 height 12
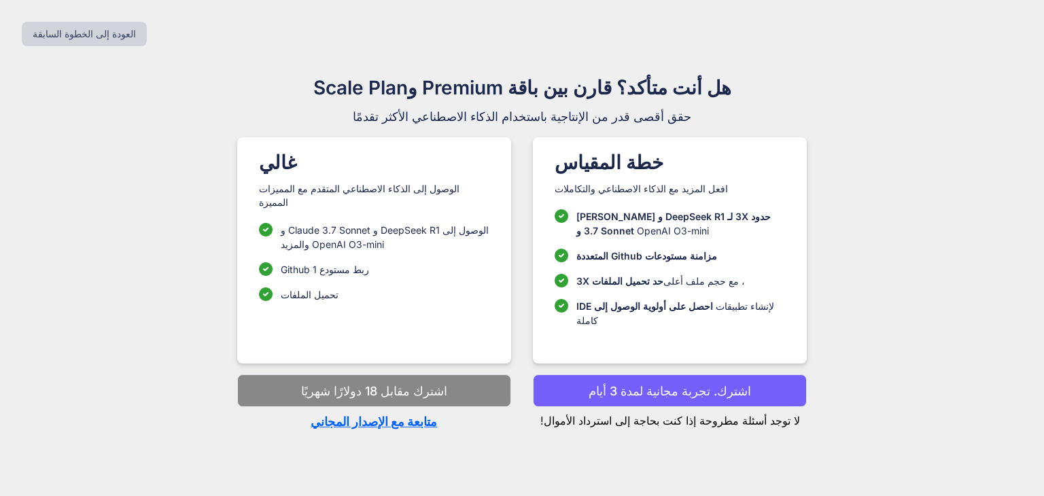
click at [365, 429] on font "متابعة مع الإصدار المجاني" at bounding box center [374, 422] width 126 height 14
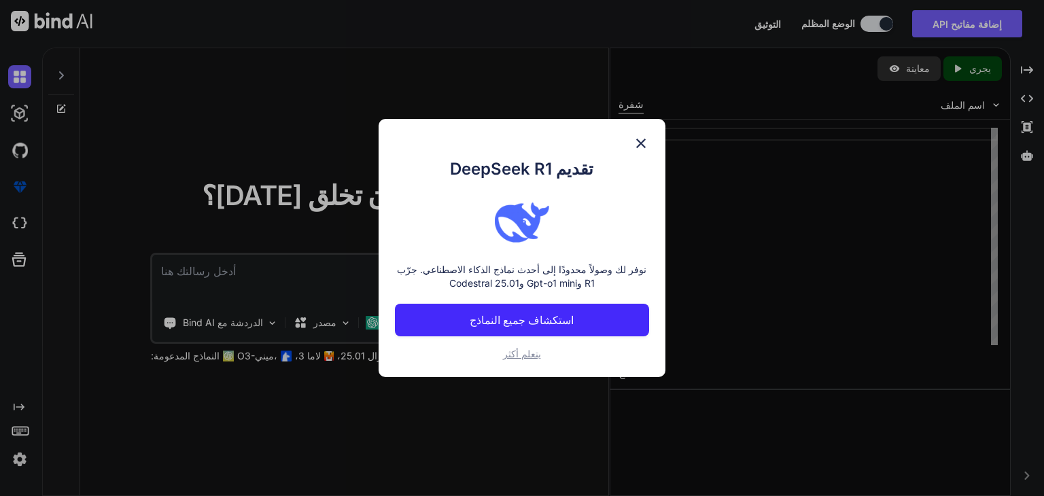
click at [637, 135] on img at bounding box center [641, 143] width 16 height 16
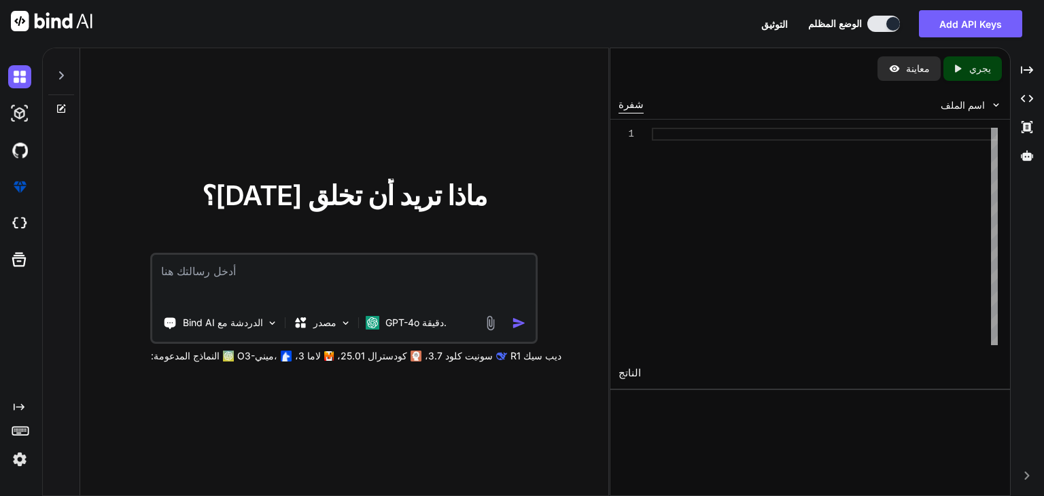
click at [198, 266] on textarea at bounding box center [344, 280] width 383 height 50
paste textarea "lorem ipsu dolor 5 si 5 am 3 consec adip elitse doei temp i utla etdo magna al …"
type textarea "x"
type textarea "lorem ipsu dolor 5 si 5 am 3 consec adip elitse doei temp i utla etdo magna al …"
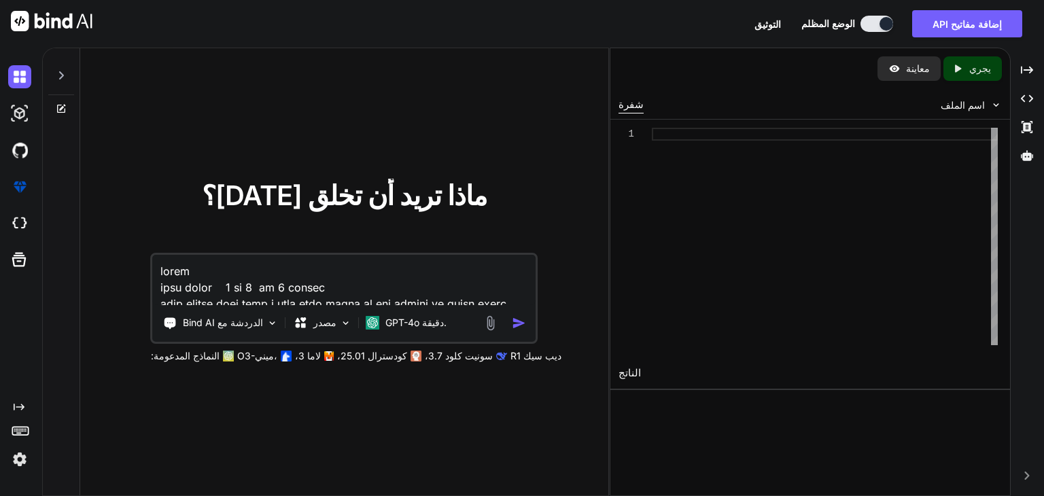
scroll to position [3856, 0]
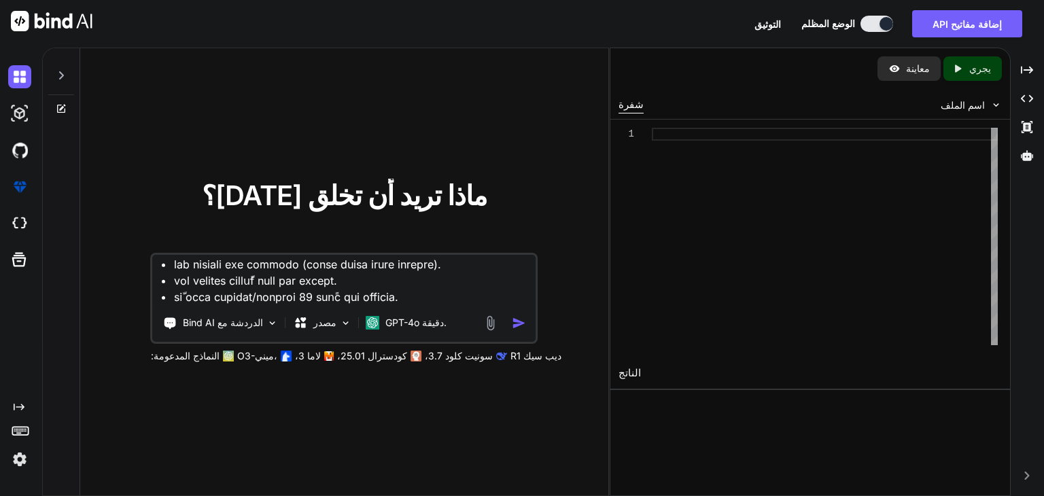
type textarea "x"
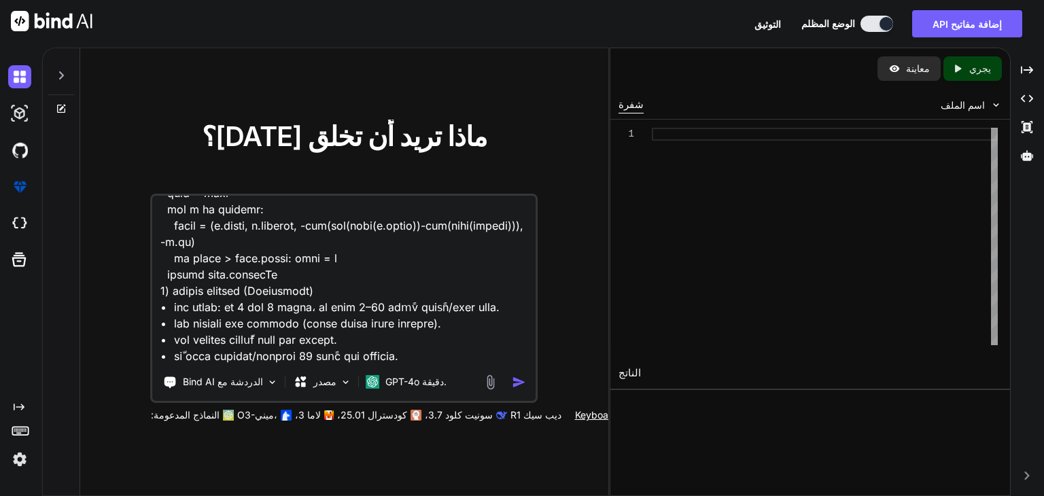
type textarea "lorem ipsu dolor 5 si 5 am 3 consec adip elitse doei temp i utla etdo magna al …"
click at [512, 389] on img "button" at bounding box center [519, 382] width 14 height 14
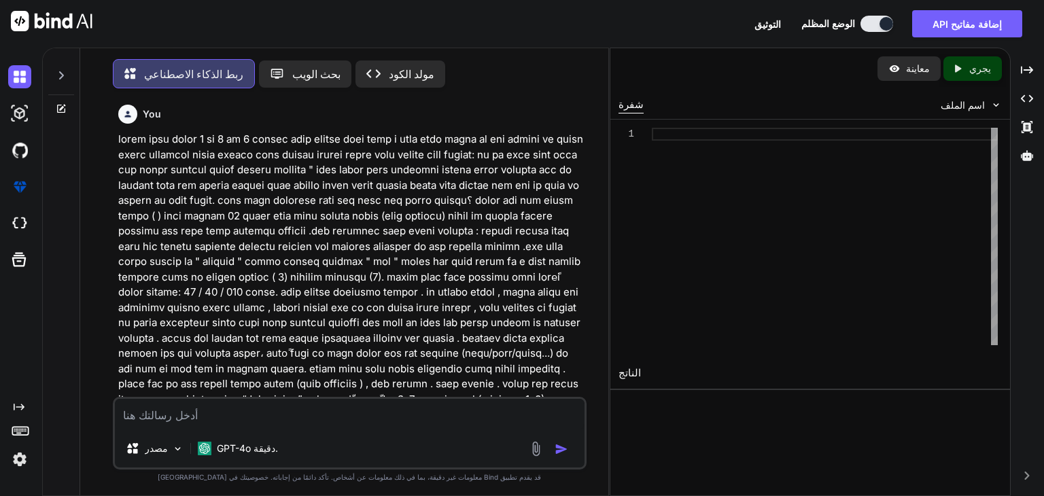
scroll to position [17, 0]
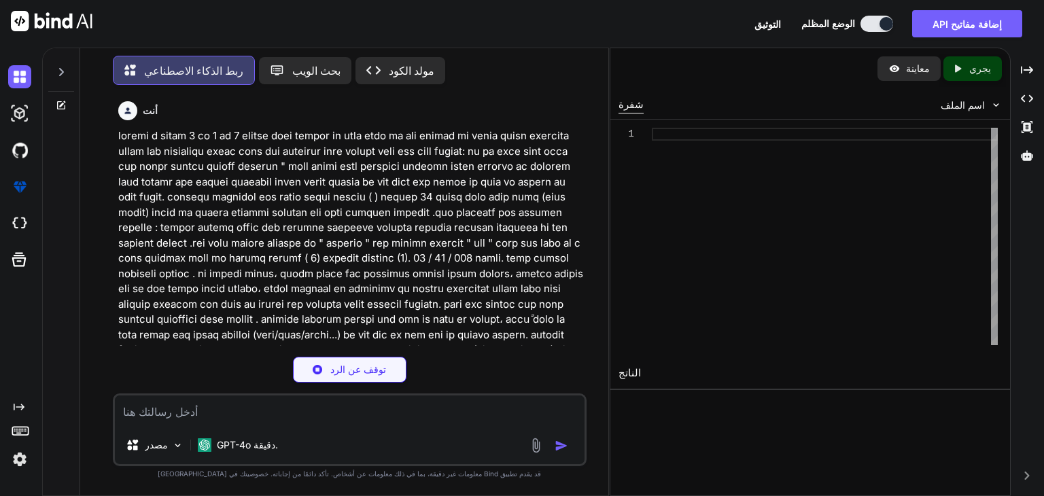
type textarea "x"
type textarea "npm install express [DOMAIN_NAME]"
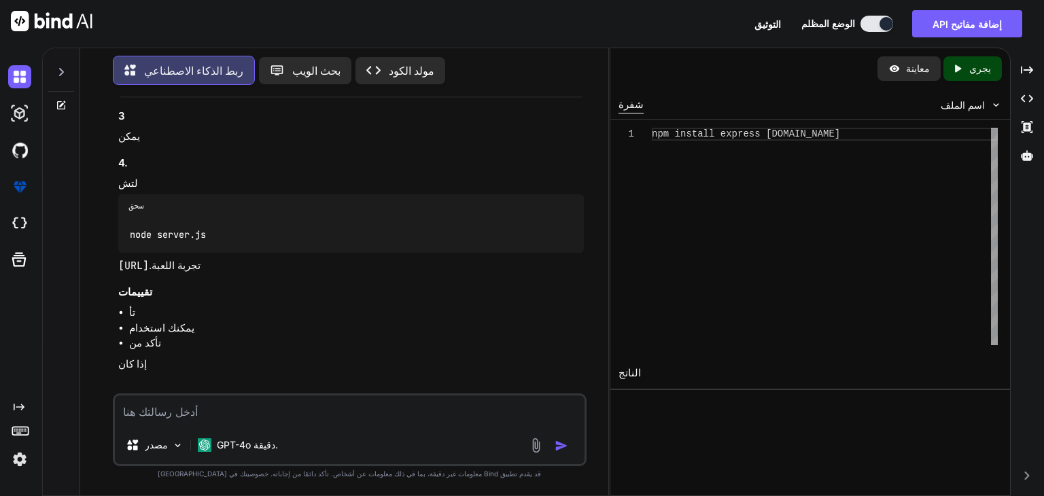
scroll to position [8927, 0]
click at [969, 74] on font "يجري" at bounding box center [980, 69] width 22 height 12
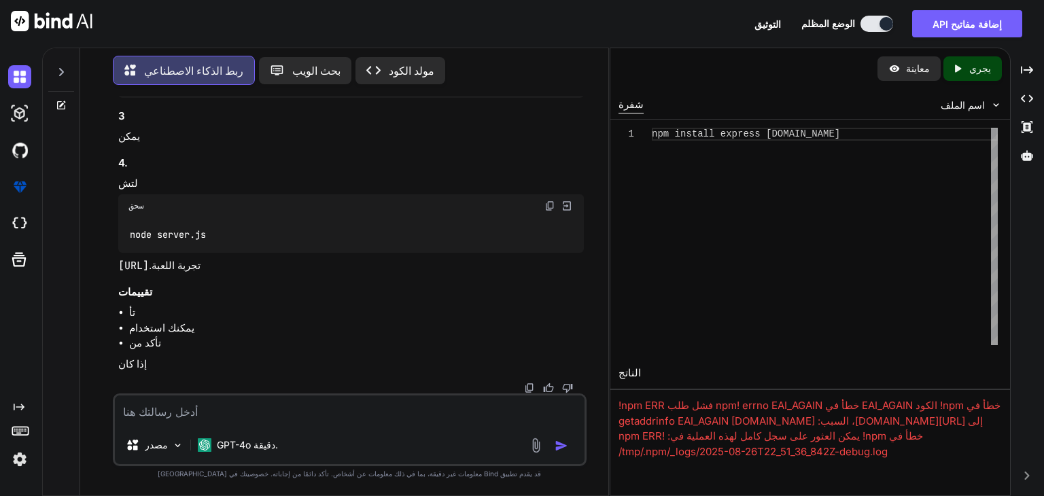
click at [644, 458] on font "خطأ في npm! الكود EAI_AGAIN خطأ في npm! errno EAI_AGAIN فشل طلب npm ERR! إلى [U…" at bounding box center [809, 428] width 382 height 59
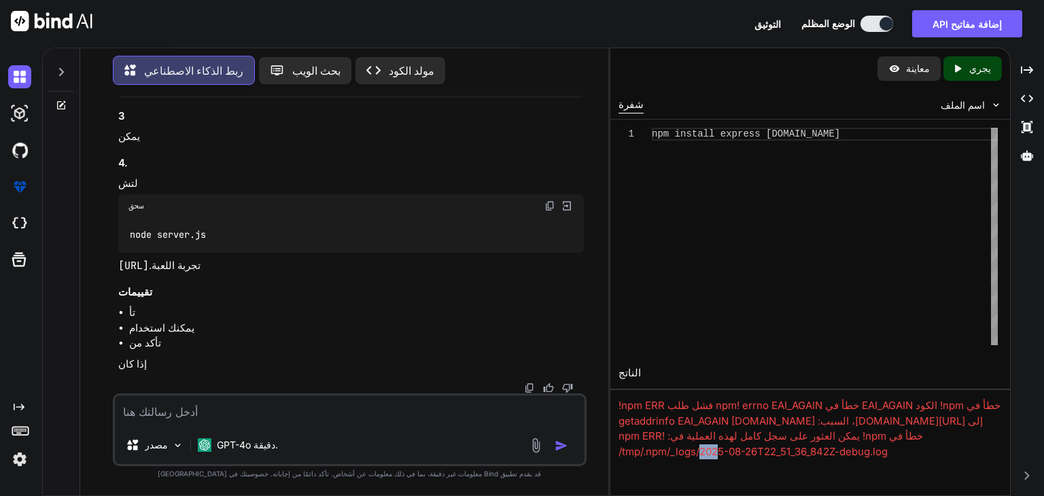
copy font "خطأ في npm! الكود EAI_AGAIN خطأ في npm! errno EAI_AGAIN فشل طلب npm ERR! إلى [U…"
click at [203, 411] on textarea at bounding box center [350, 411] width 470 height 31
paste textarea "خطأ في npm! الكود EAI_AGAIN خطأ في npm! errno EAI_AGAIN فشل طلب npm ERR! إلى [U…"
type textarea "x"
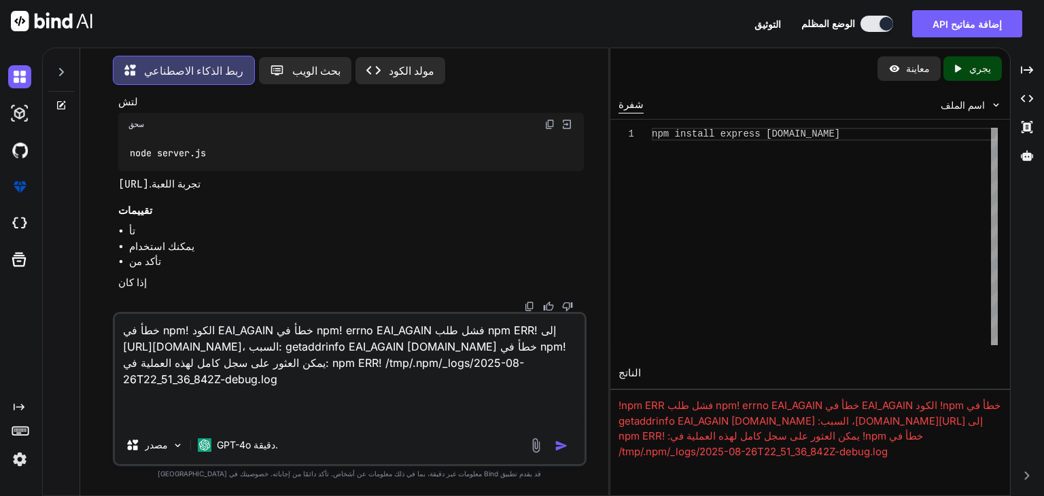
type textarea "خطأ في npm! الكود EAI_AGAIN خطأ في npm! errno EAI_AGAIN فشل طلب npm ERR! إلى [U…"
click at [555, 439] on img "button" at bounding box center [562, 446] width 14 height 14
type textarea "x"
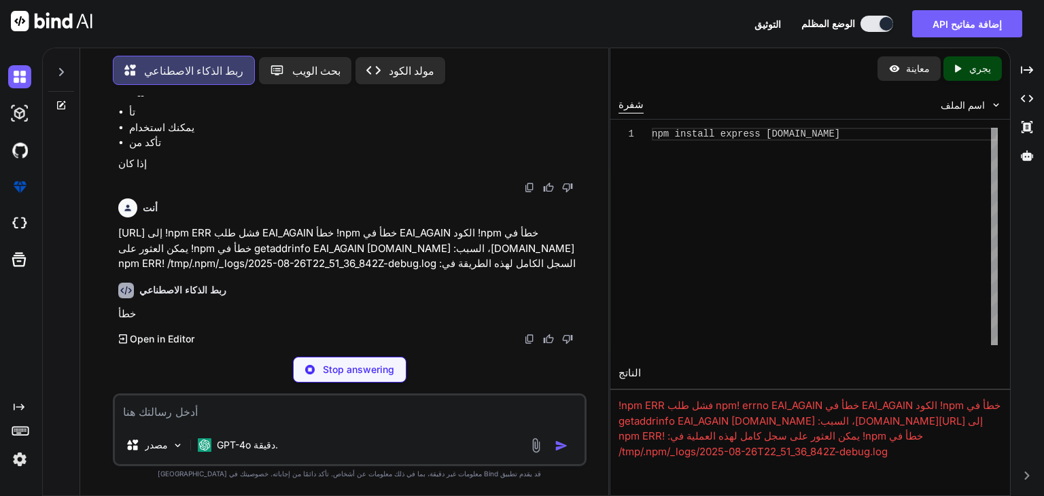
scroll to position [9131, 0]
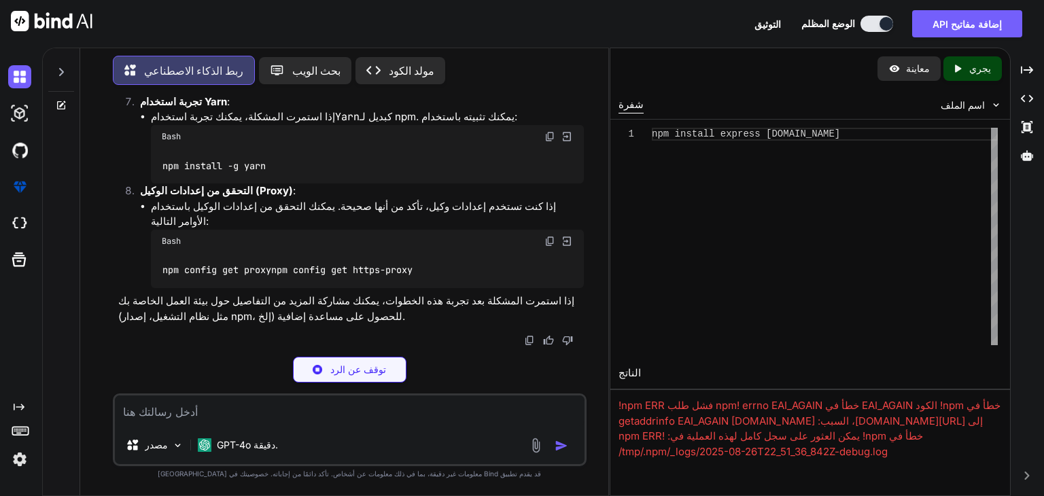
type textarea "x"
type textarea "npm install -g npm"
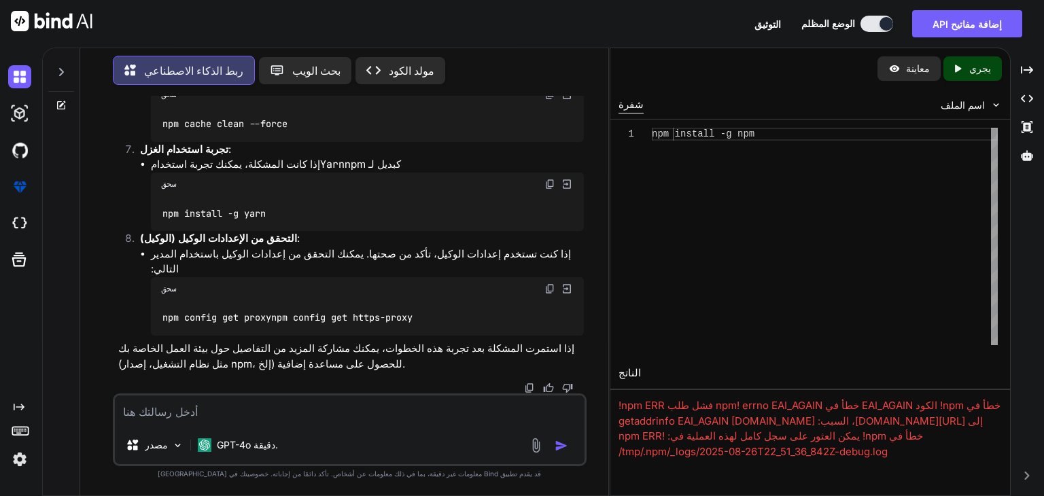
scroll to position [9684, 0]
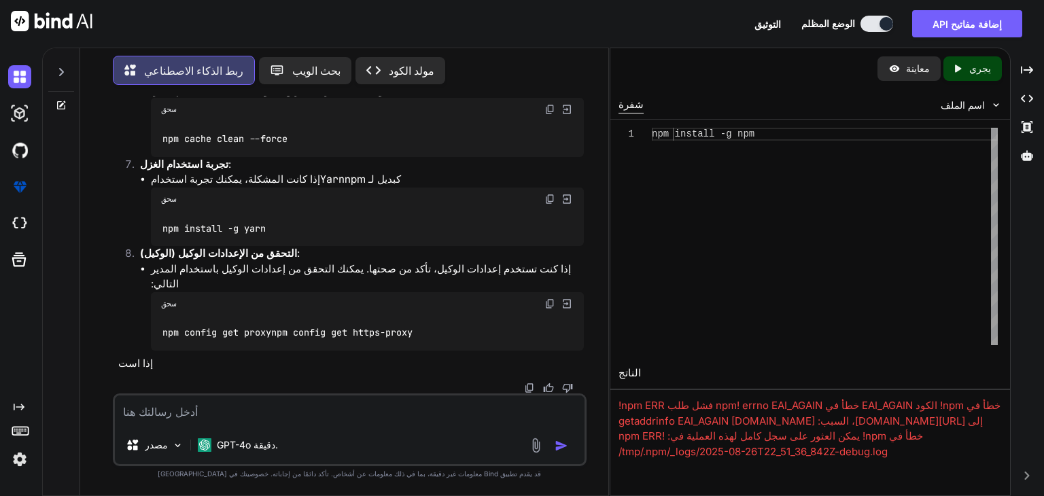
click at [756, 18] on font "التوثيق" at bounding box center [767, 24] width 27 height 12
click at [952, 20] on font "إضافة مفاتيح API" at bounding box center [966, 24] width 69 height 12
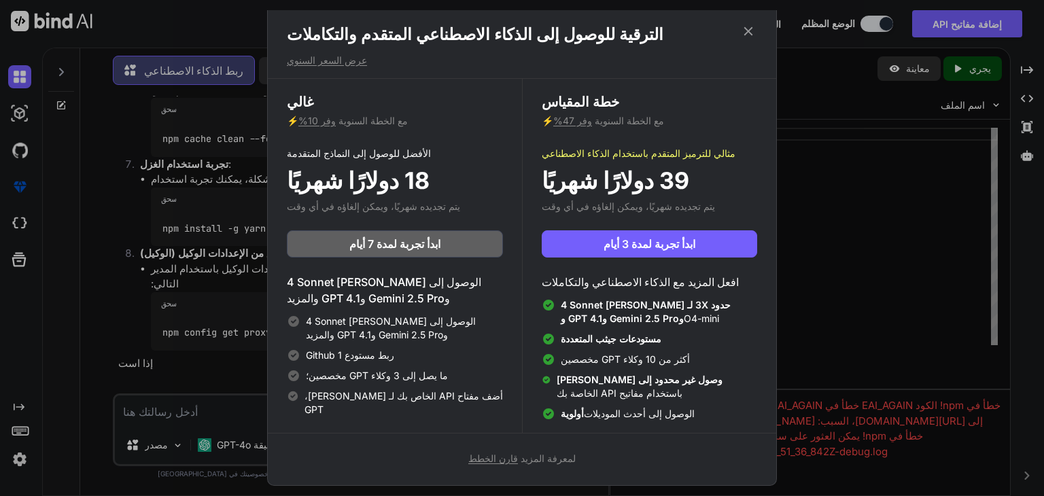
scroll to position [0, 0]
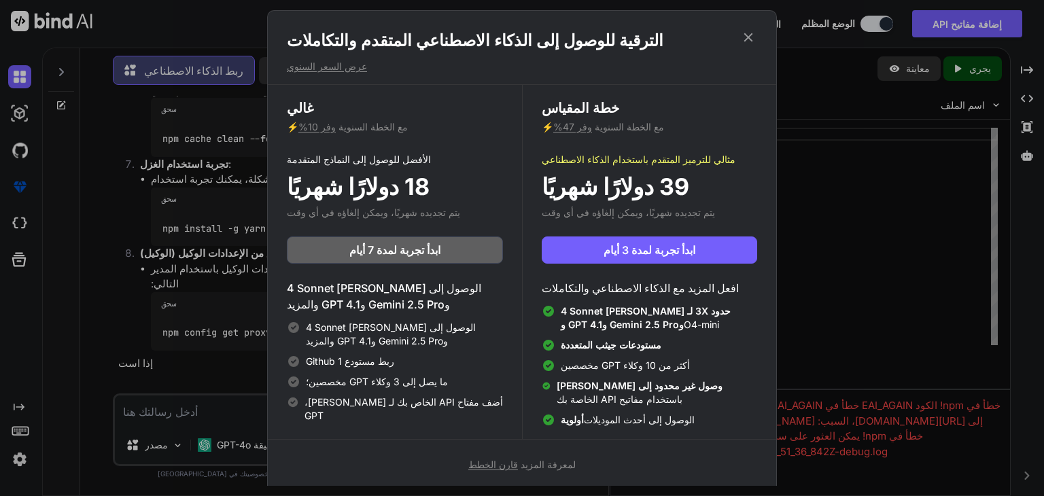
click at [745, 30] on div "الترقية للوصول إلى الذكاء الاصطناعي المتقدم والتكاملات عرض السعر السنوي غالي ⚡ …" at bounding box center [522, 251] width 510 height 482
click at [750, 28] on div "الترقية للوصول إلى الذكاء الاصطناعي المتقدم والتكاملات عرض السعر السنوي غالي ⚡ …" at bounding box center [522, 251] width 510 height 482
click at [747, 32] on div "الترقية للوصول إلى الذكاء الاصطناعي المتقدم والتكاملات عرض السعر السنوي غالي ⚡ …" at bounding box center [522, 251] width 510 height 482
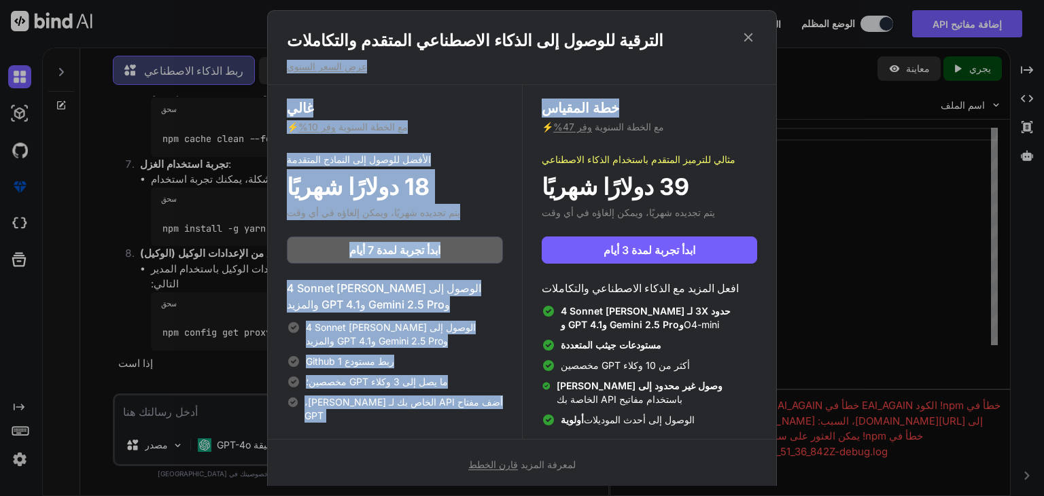
drag, startPoint x: 746, startPoint y: 29, endPoint x: 652, endPoint y: 137, distance: 143.2
click at [652, 137] on div "الترقية للوصول إلى الذكاء الاصطناعي المتقدم والتكاملات عرض السعر السنوي غالي ⚡ …" at bounding box center [522, 251] width 510 height 482
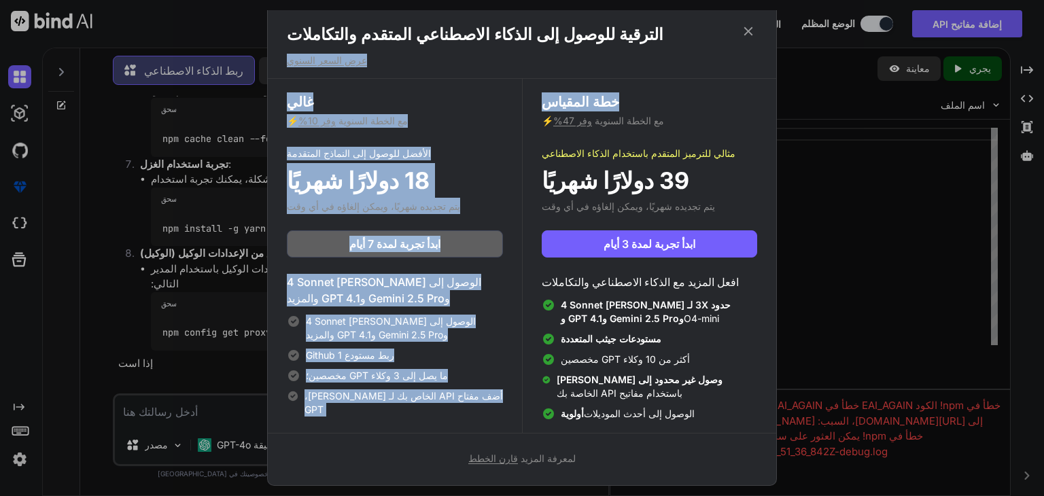
scroll to position [124, 0]
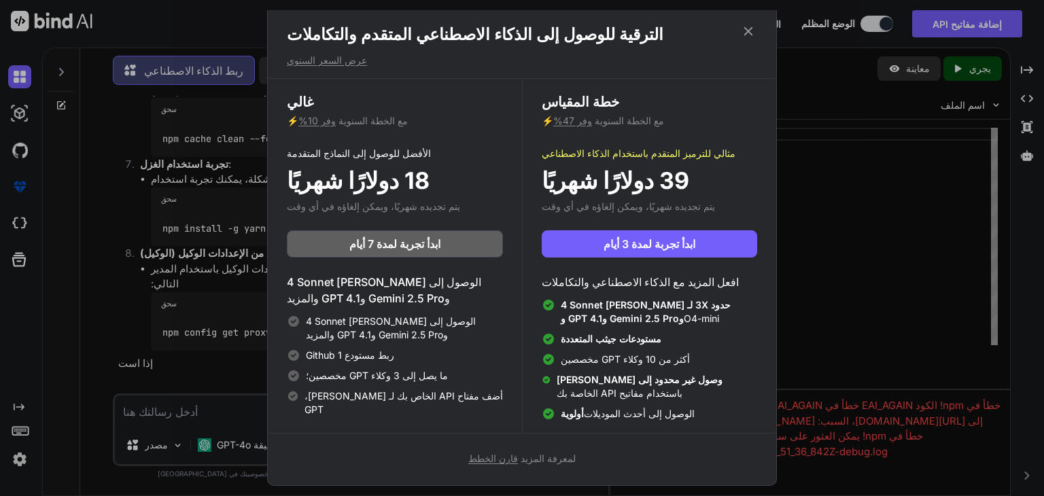
click at [503, 453] on font "قارن الخطط" at bounding box center [493, 459] width 50 height 12
click at [856, 204] on div "الترقية للوصول إلى الذكاء الاصطناعي المتقدم والتكاملات عرض السعر السنوي غالي ⚡ …" at bounding box center [522, 248] width 1044 height 496
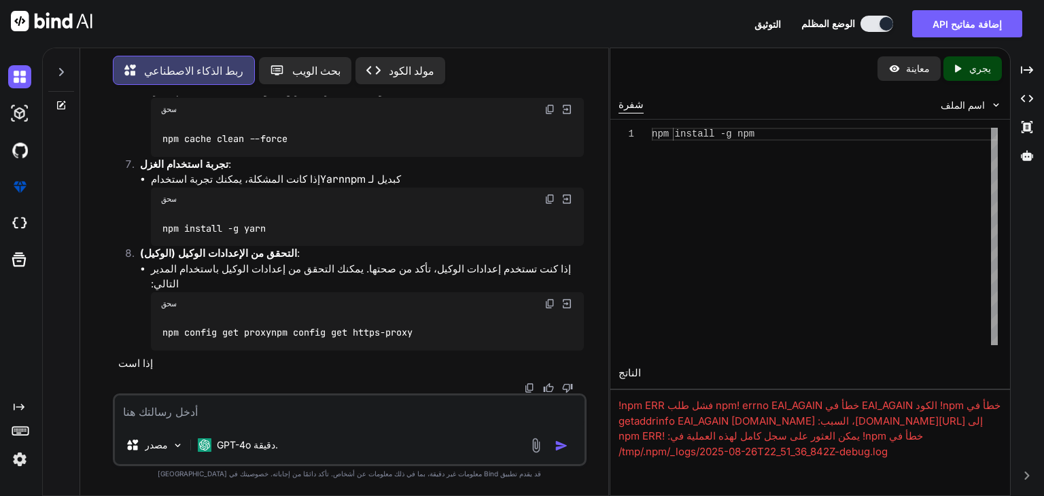
click at [906, 74] on font "معاينة" at bounding box center [918, 69] width 24 height 12
click at [992, 111] on img at bounding box center [996, 105] width 12 height 12
click at [990, 111] on img at bounding box center [996, 105] width 12 height 12
click at [418, 64] on font "مولد الكود" at bounding box center [412, 71] width 46 height 14
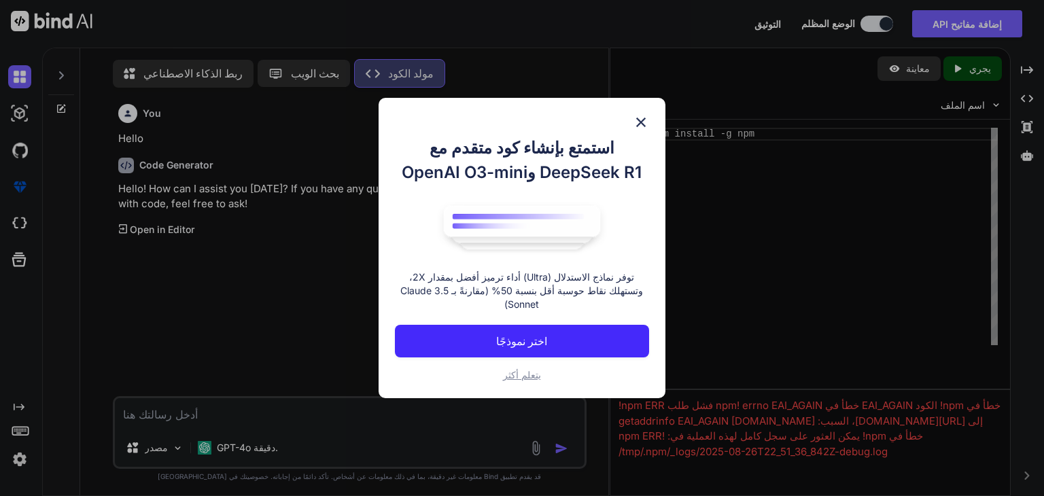
scroll to position [17, 0]
click at [495, 354] on button "اختر نموذجًا" at bounding box center [522, 341] width 254 height 33
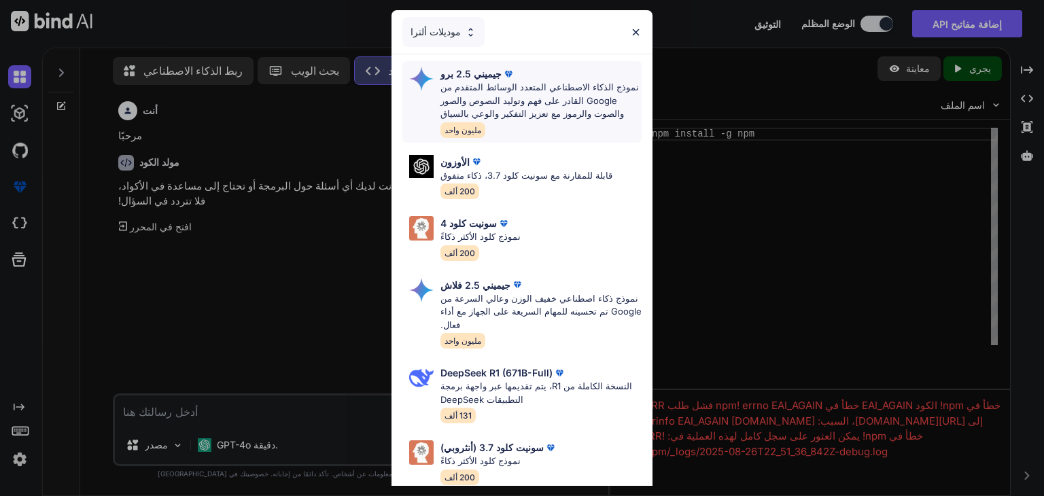
click at [456, 113] on font "نموذج الذكاء الاصطناعي المتعدد الوسائط المتقدم من Google القادر على فهم وتوليد …" at bounding box center [539, 100] width 198 height 37
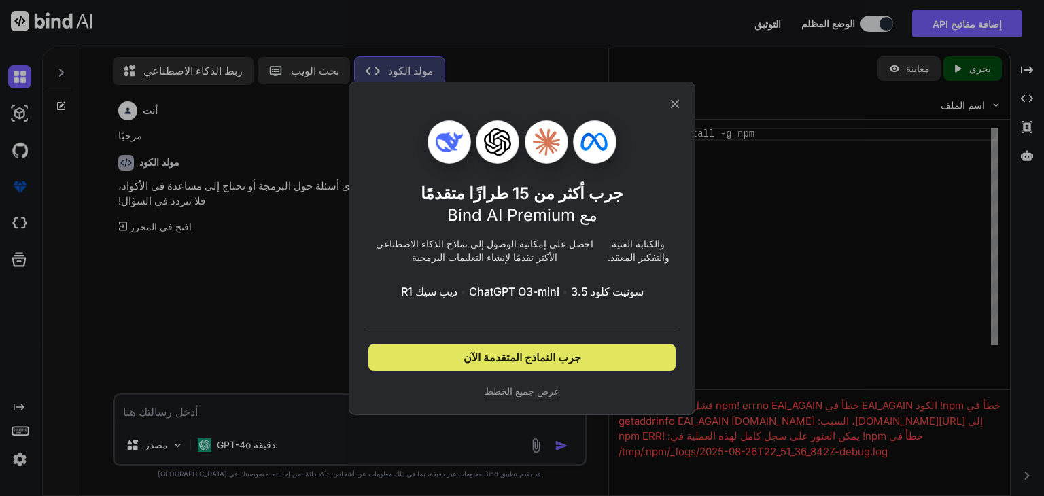
click at [480, 366] on span "جرب النماذج المتقدمة الآن" at bounding box center [523, 357] width 118 height 16
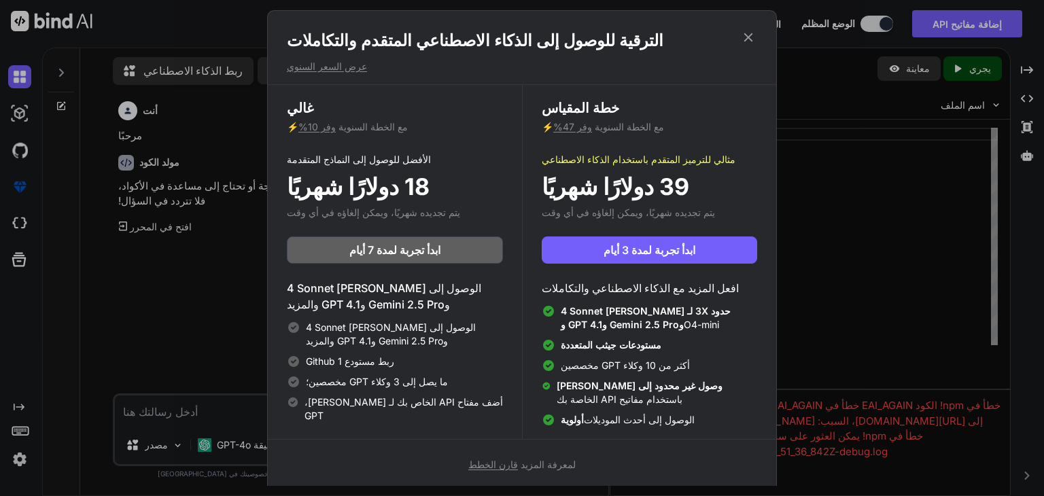
click at [746, 41] on icon at bounding box center [748, 37] width 15 height 15
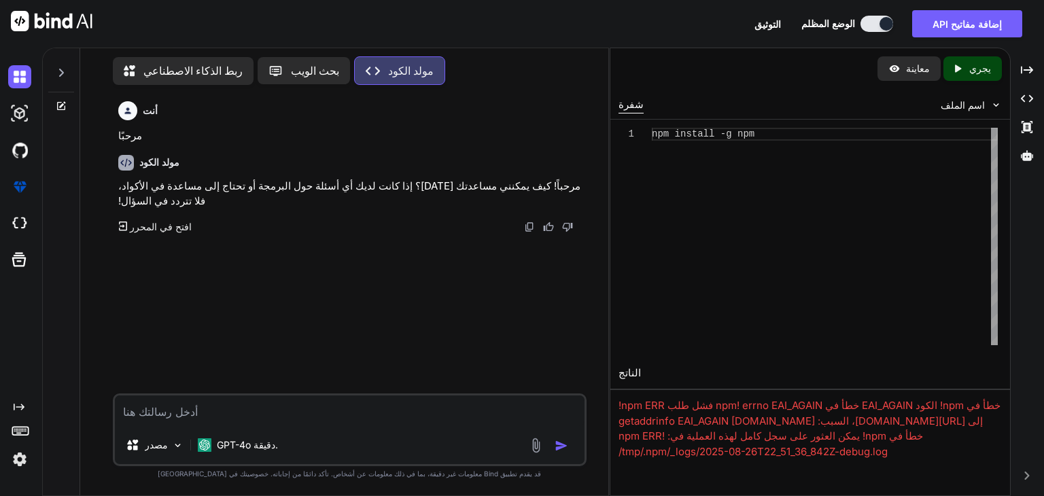
click at [682, 436] on font "خطأ في npm! الكود EAI_AGAIN خطأ في npm! errno EAI_AGAIN فشل طلب npm ERR! إلى [U…" at bounding box center [809, 428] width 382 height 59
click at [124, 227] on icon "Created with Pixso." at bounding box center [123, 227] width 9 height 10
click at [147, 232] on font "افتح في المحرر" at bounding box center [161, 227] width 62 height 12
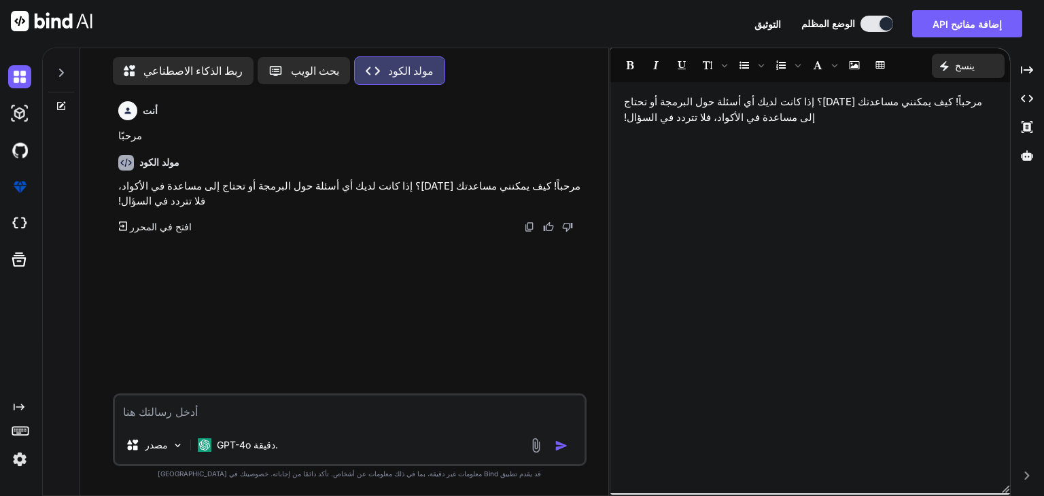
click at [655, 116] on font "مرحباً! كيف يمكنني مساعدتك [DATE]؟ إذا كانت لديك أي أسئلة حول البرمجة أو تحتاج …" at bounding box center [803, 109] width 358 height 29
click at [182, 440] on img at bounding box center [178, 446] width 12 height 12
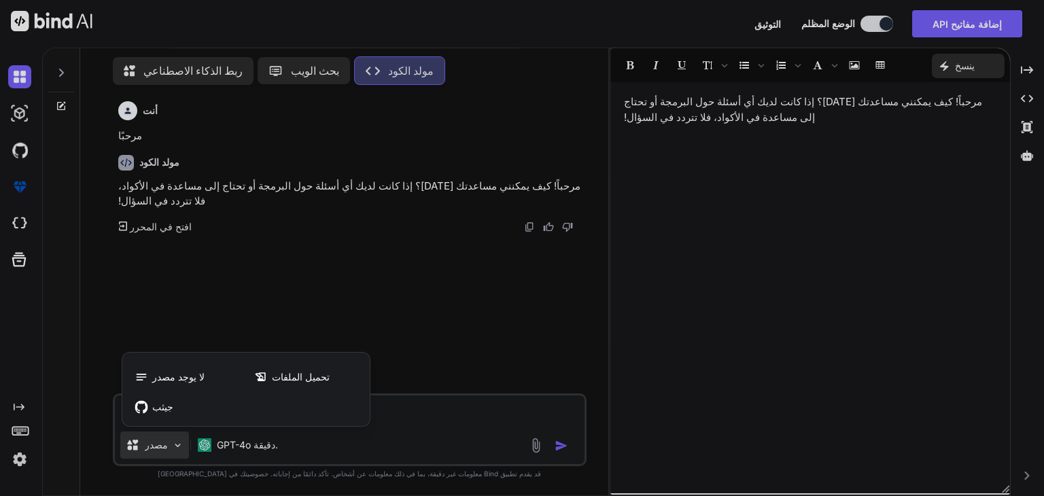
click at [223, 436] on div at bounding box center [522, 248] width 1044 height 496
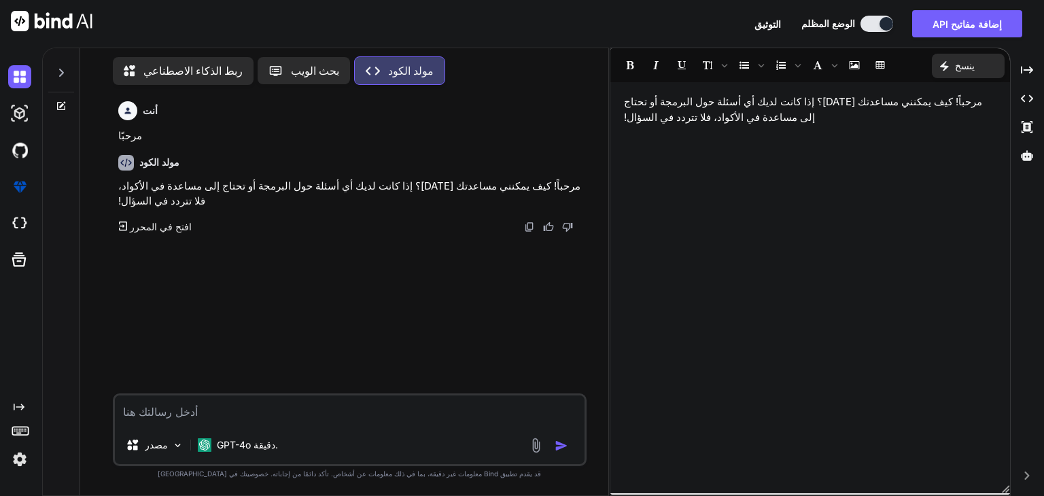
click at [223, 438] on div "GPT-4o دقيقة." at bounding box center [238, 445] width 80 height 14
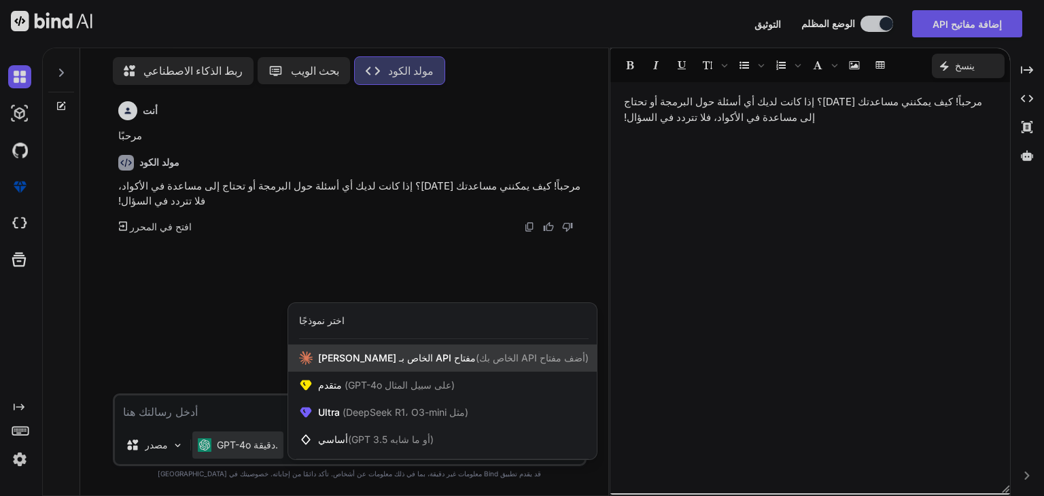
click at [373, 351] on span "مفتاح API الخاص بـ [PERSON_NAME] (أضف مفتاح API الخاص بك)" at bounding box center [453, 358] width 271 height 14
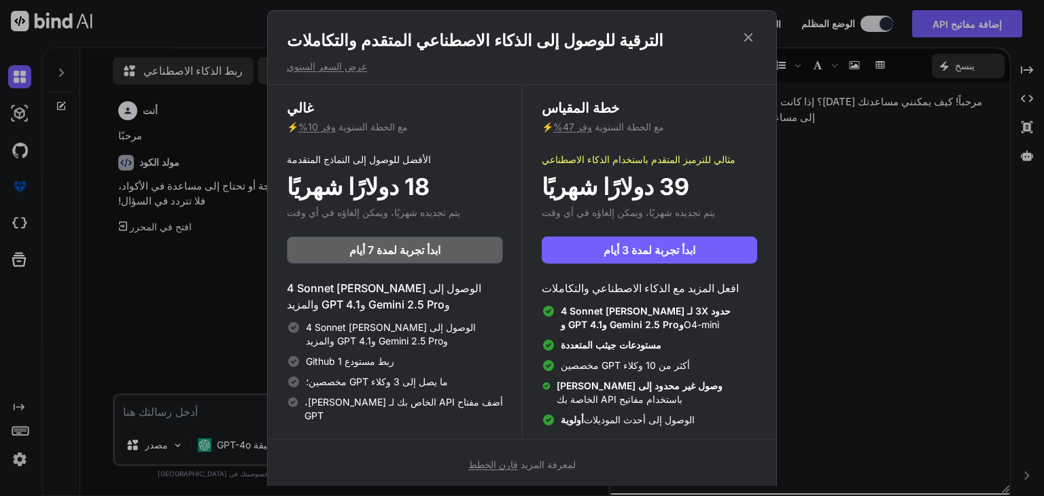
click at [746, 41] on icon at bounding box center [748, 37] width 15 height 15
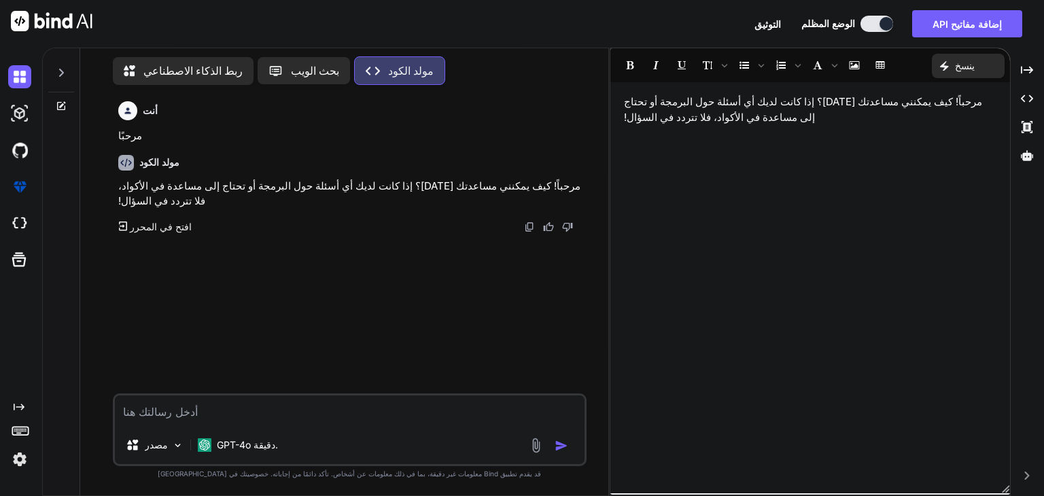
click at [229, 64] on font "ربط الذكاء الاصطناعي" at bounding box center [192, 71] width 99 height 14
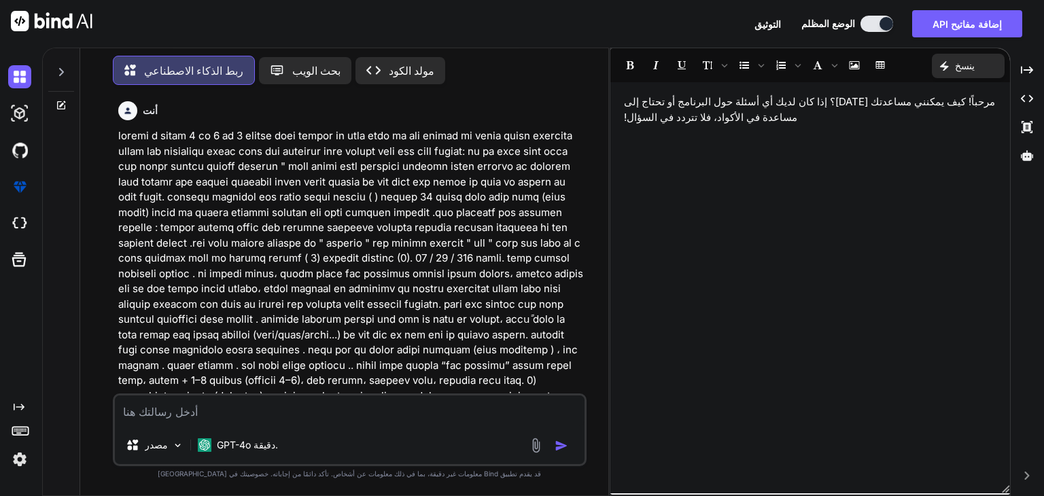
click at [389, 63] on icon "Created with Pixso." at bounding box center [377, 70] width 22 height 14
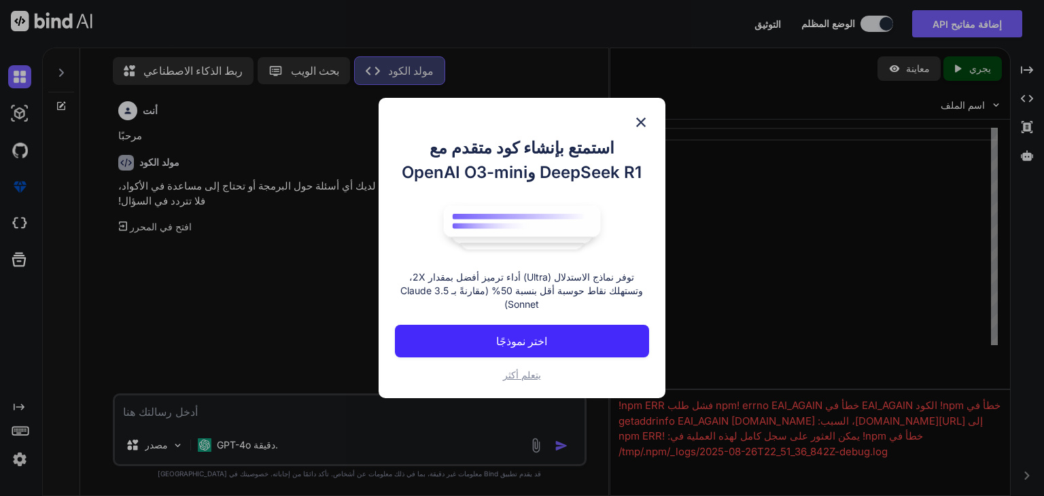
scroll to position [17, 0]
click at [642, 114] on img at bounding box center [641, 122] width 16 height 16
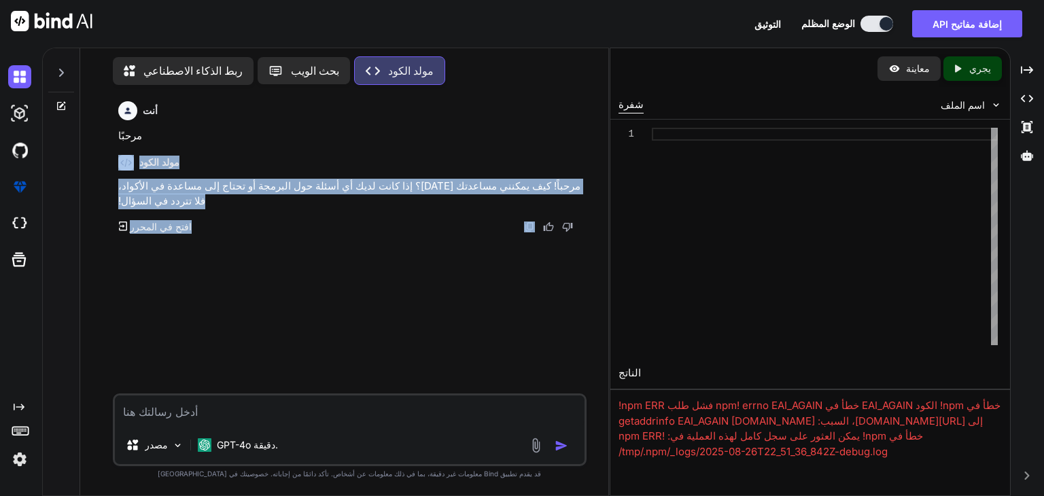
click at [481, 218] on div "أنت مرحبًا مولد الكود مرحباً! كيف يمكنني مساعدتك [DATE]؟ إذا كانت لديك أي أسئلة…" at bounding box center [351, 245] width 471 height 298
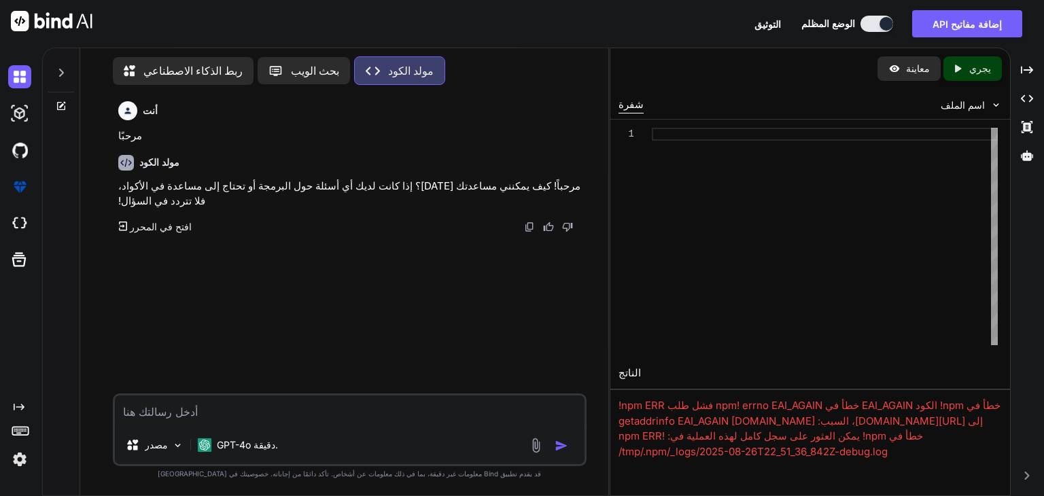
click at [804, 441] on font "خطأ في npm! الكود EAI_AGAIN خطأ في npm! errno EAI_AGAIN فشل طلب npm ERR! إلى [U…" at bounding box center [809, 428] width 382 height 59
copy font "خطأ في npm! الكود EAI_AGAIN خطأ في npm! errno EAI_AGAIN فشل طلب npm ERR! إلى [U…"
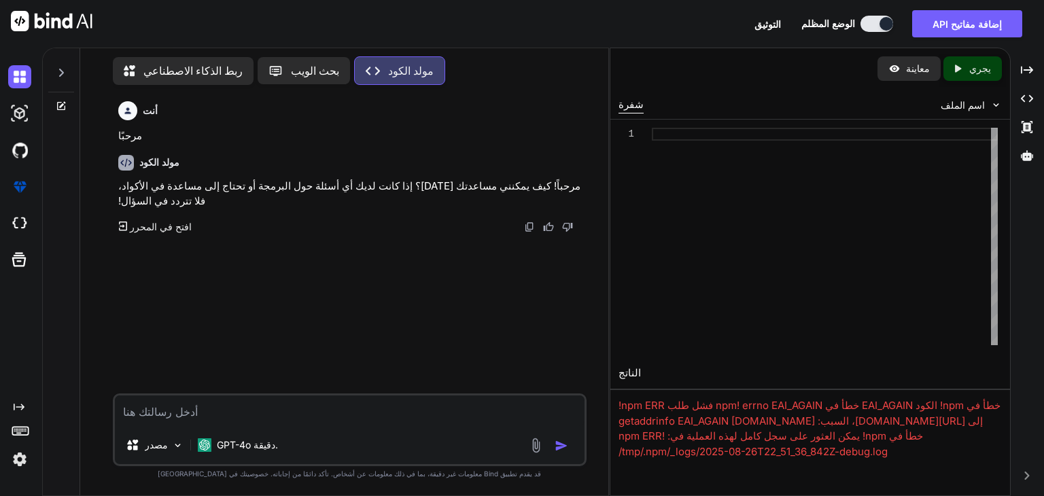
click at [207, 398] on textarea at bounding box center [350, 411] width 470 height 31
paste textarea "خطأ في npm! الكود EAI_AGAIN خطأ في npm! errno EAI_AGAIN فشل طلب npm ERR! إلى [U…"
type textarea "x"
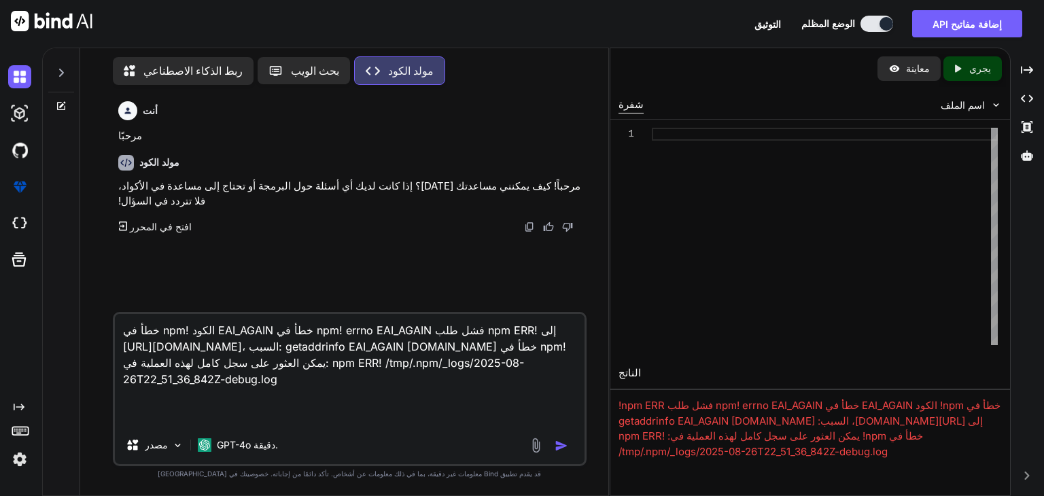
type textarea "خطأ في npm! الكود EAI_AGAIN خطأ في npm! errno EAI_AGAIN فشل طلب npm ERR! إلى [U…"
click at [555, 439] on img "button" at bounding box center [562, 446] width 14 height 14
type textarea "x"
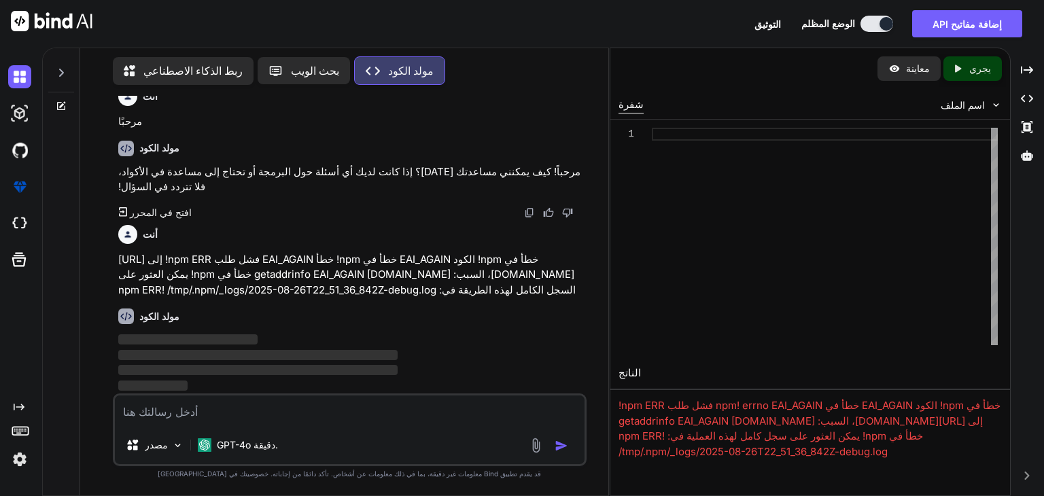
scroll to position [63, 0]
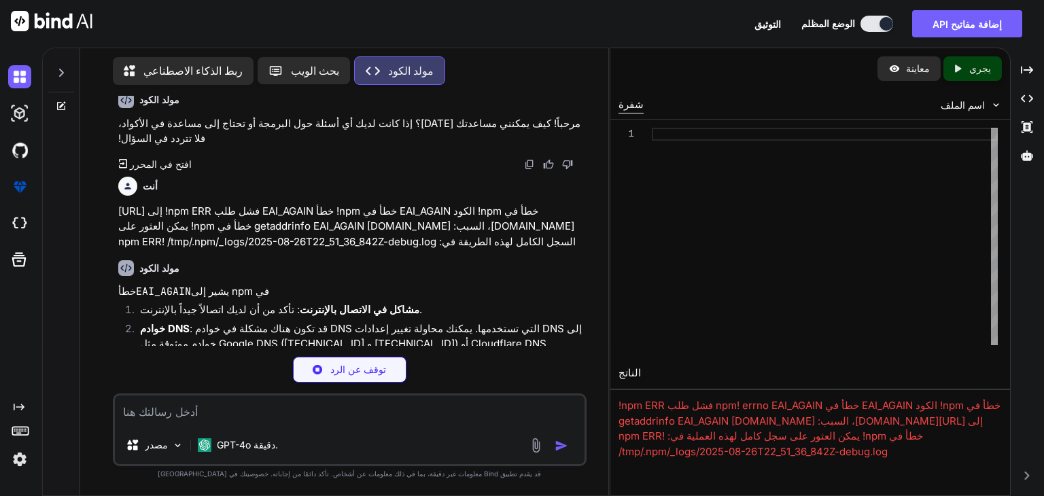
type textarea "x"
type textarea "npm config set proxy http://proxy-server:port npm config set https-proxy http:/…"
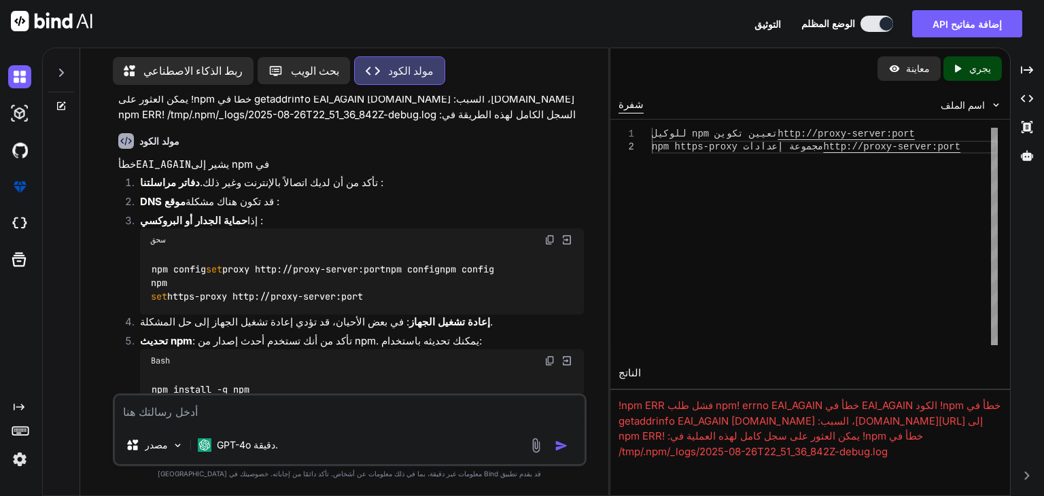
scroll to position [189, 0]
click at [976, 74] on font "يجري" at bounding box center [980, 69] width 22 height 12
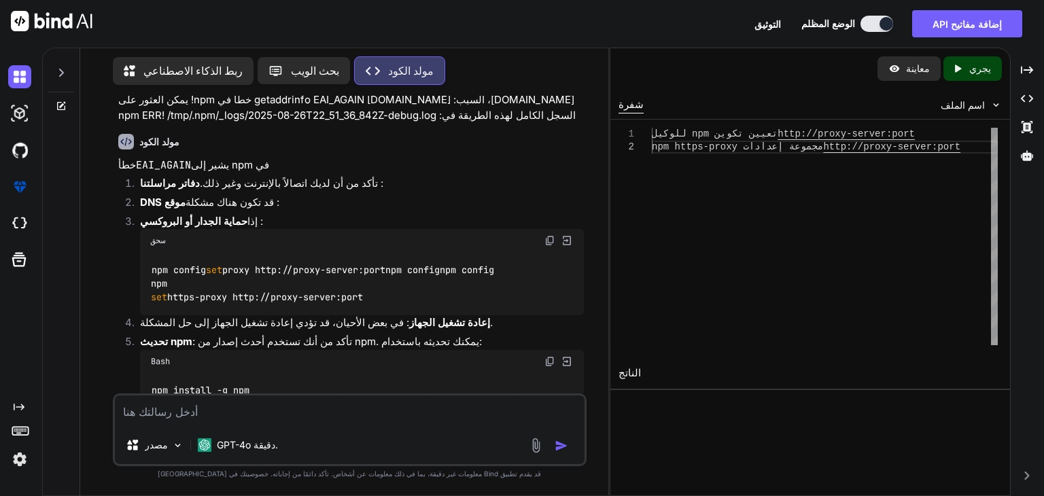
click at [906, 74] on font "معاينة" at bounding box center [918, 69] width 24 height 12
click at [958, 75] on icon "Created with Pixso." at bounding box center [961, 69] width 18 height 12
click at [845, 141] on span "تعيين تكوين npm للوكيل http://proxy-server:port" at bounding box center [783, 134] width 263 height 13
click at [620, 114] on div "شفرة" at bounding box center [630, 105] width 25 height 16
click at [990, 111] on img at bounding box center [996, 105] width 12 height 12
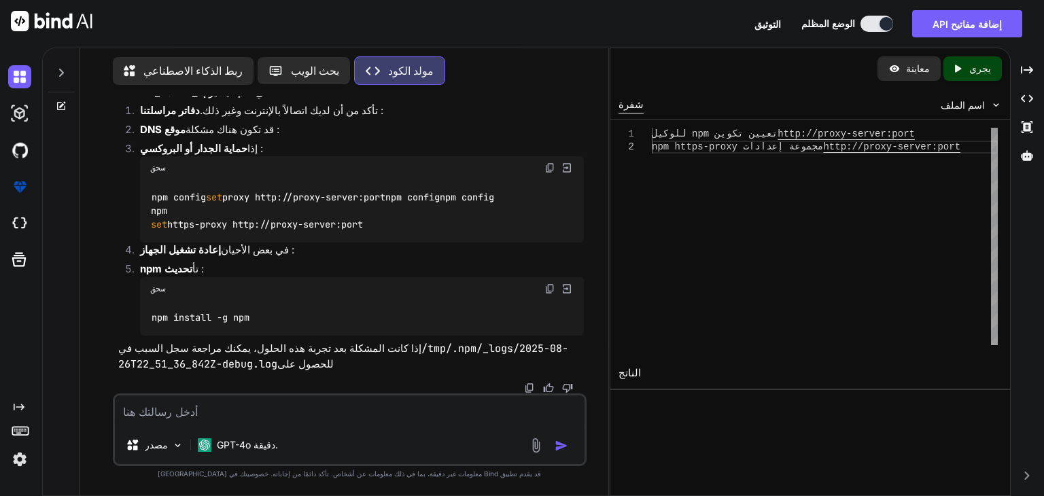
scroll to position [378, 0]
click at [21, 459] on img at bounding box center [19, 459] width 23 height 23
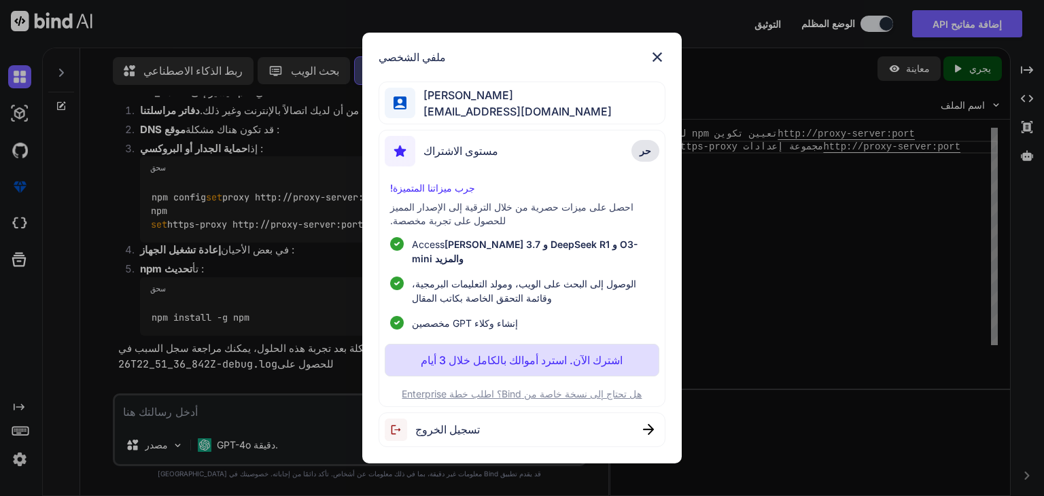
click at [650, 49] on img at bounding box center [657, 57] width 16 height 16
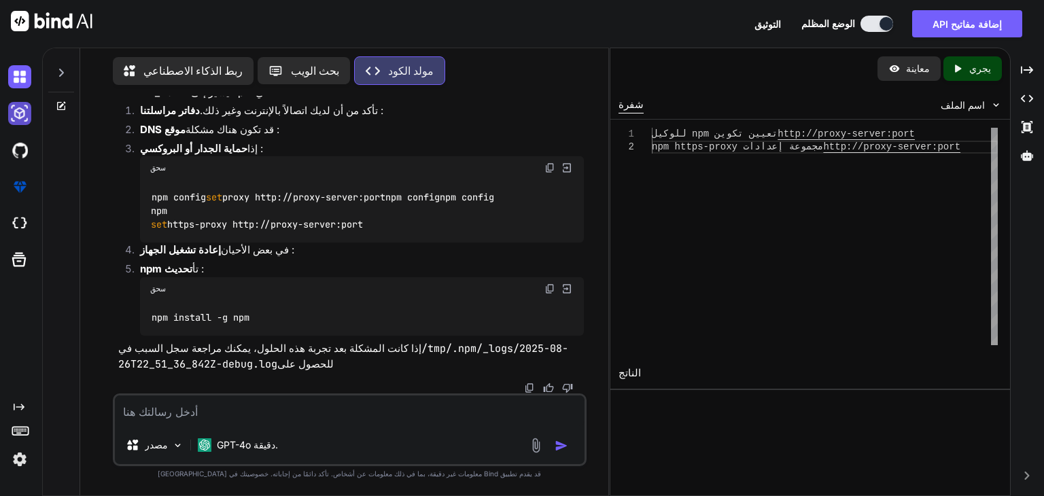
click at [17, 125] on img at bounding box center [19, 113] width 23 height 23
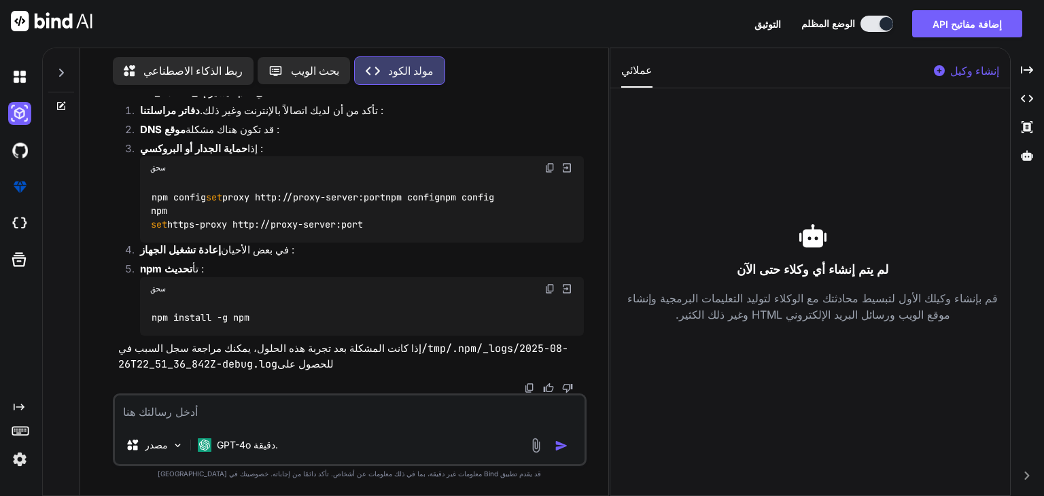
click at [63, 69] on icon at bounding box center [61, 73] width 5 height 8
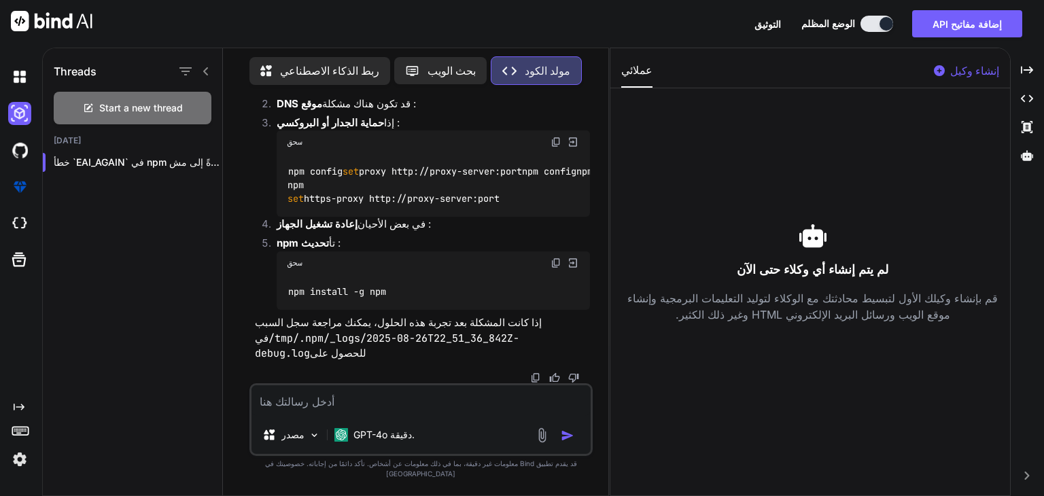
scroll to position [408, 0]
click at [203, 167] on icon "button" at bounding box center [207, 162] width 8 height 8
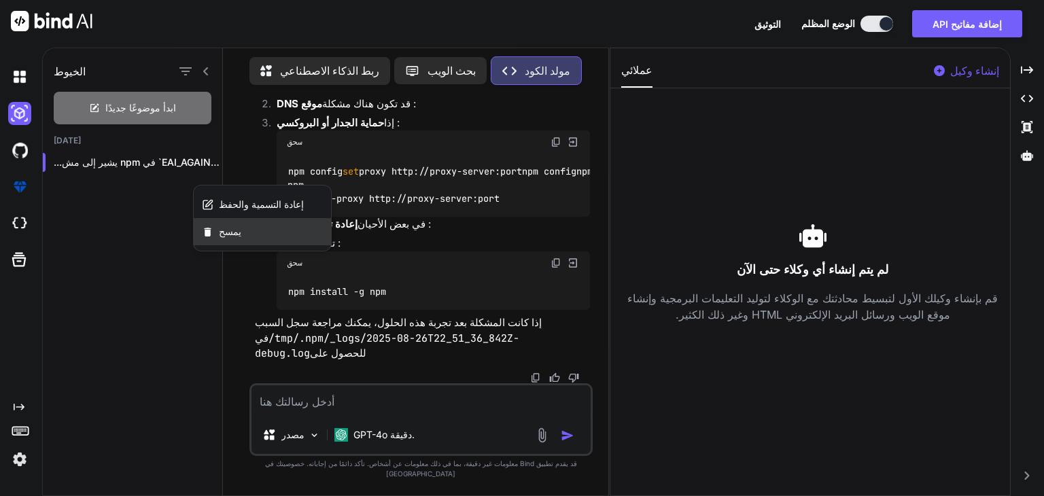
click at [224, 237] on font "يمسح" at bounding box center [230, 232] width 22 height 12
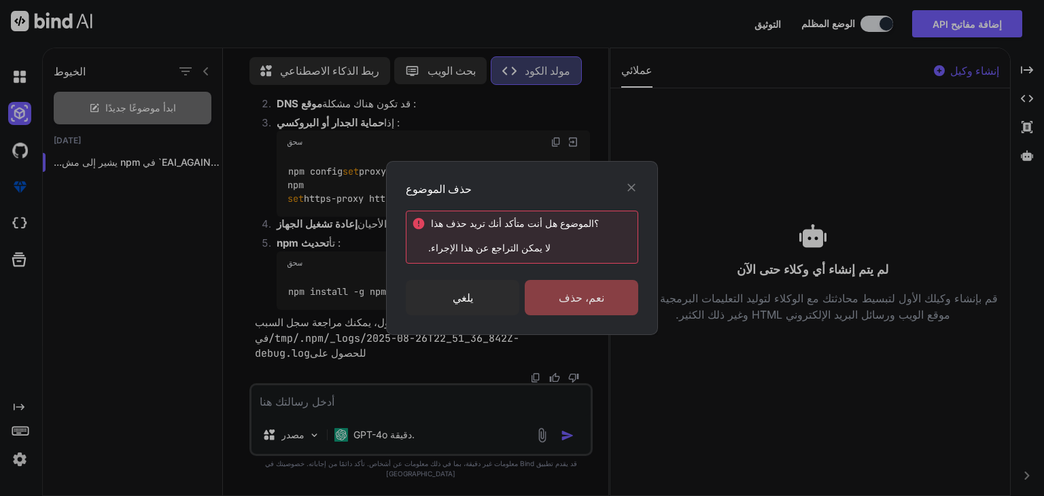
click at [553, 305] on div "نعم، حذف" at bounding box center [582, 297] width 114 height 35
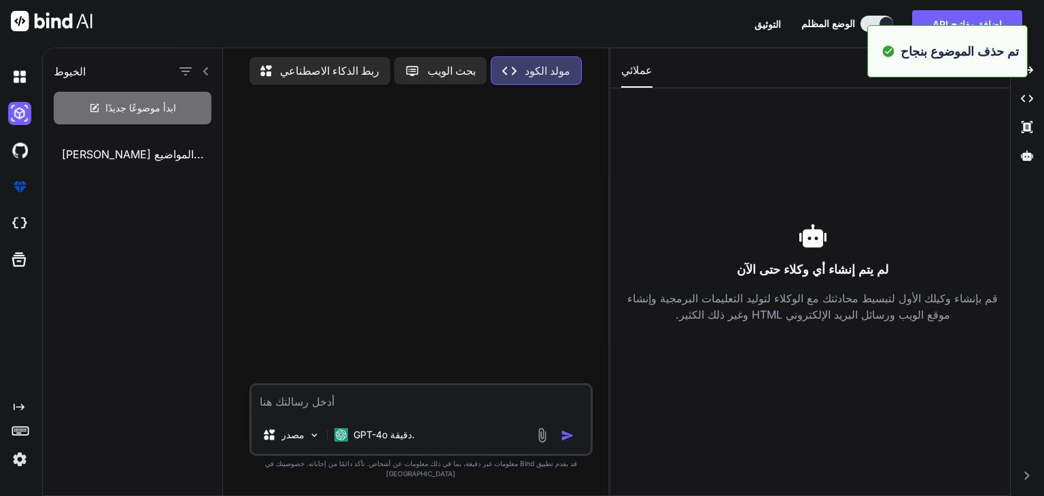
scroll to position [0, 0]
type textarea "x"
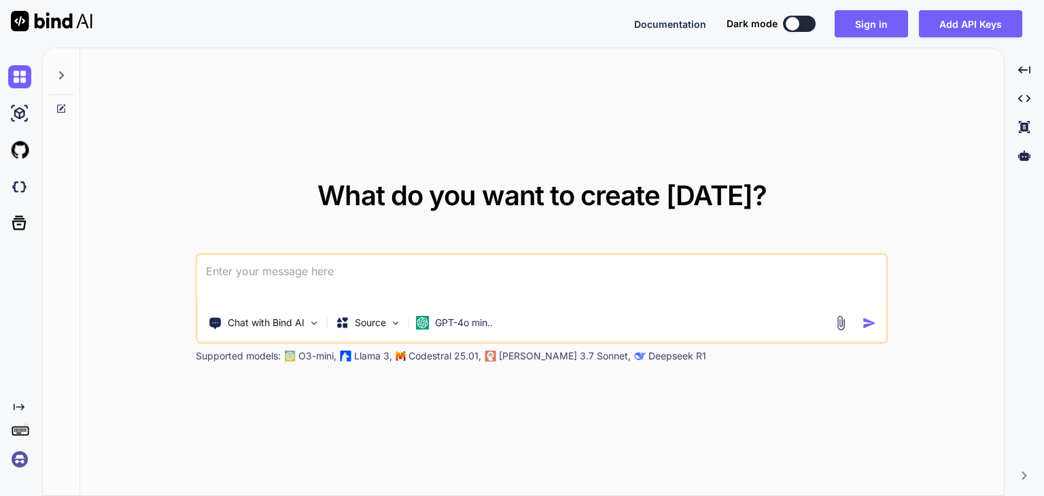
click at [234, 281] on textarea at bounding box center [542, 280] width 688 height 50
paste textarea
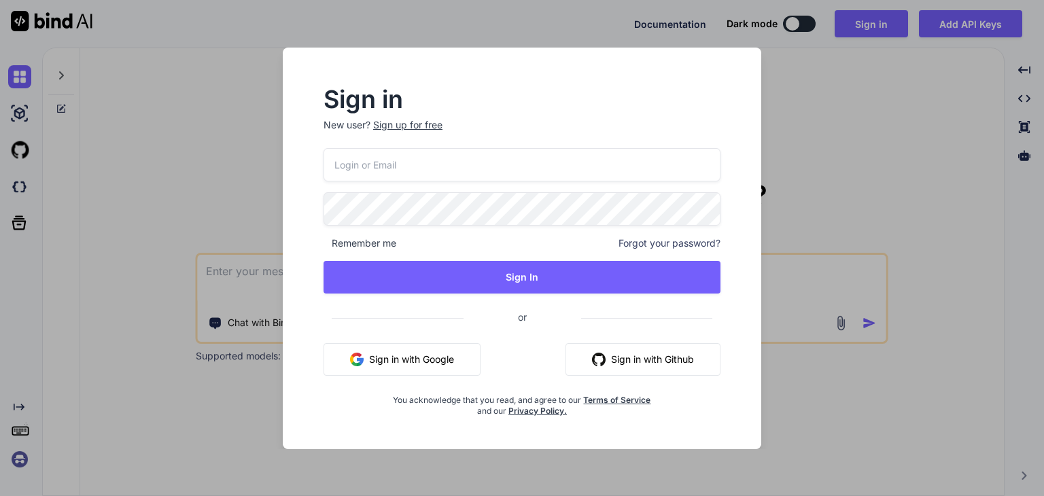
click at [221, 252] on div "Sign in New user? Sign up for free Remember me Forgot your password? Sign In or…" at bounding box center [522, 248] width 1044 height 496
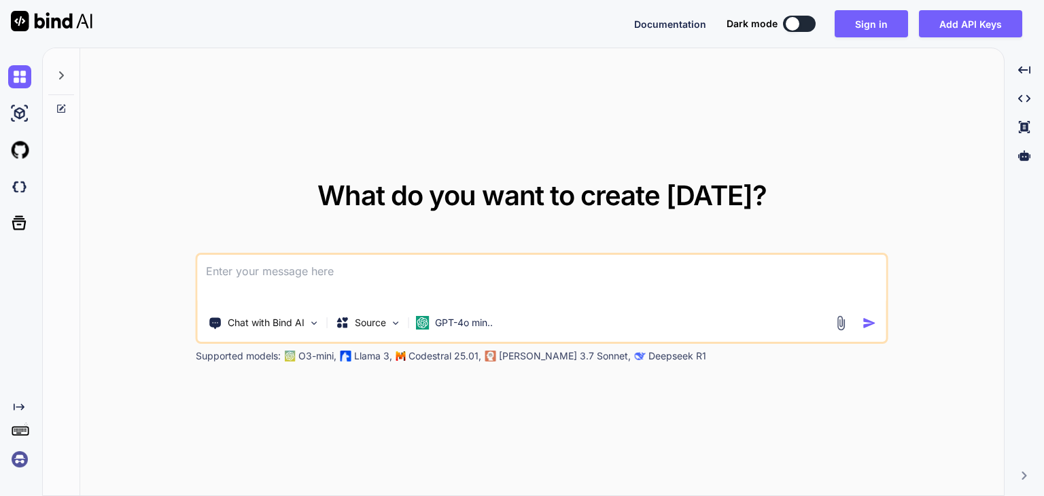
click at [232, 282] on textarea at bounding box center [542, 280] width 688 height 50
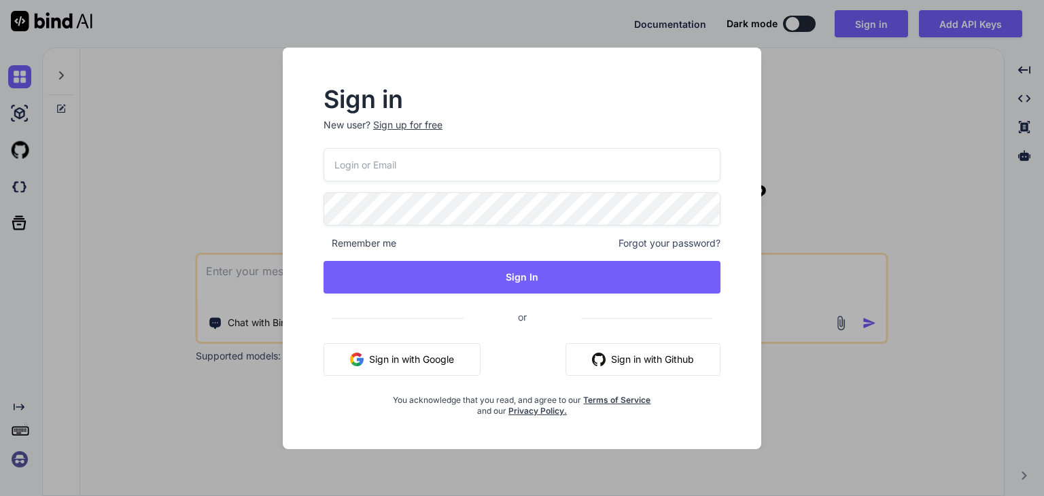
click at [364, 373] on button "Sign in with Google" at bounding box center [402, 359] width 157 height 33
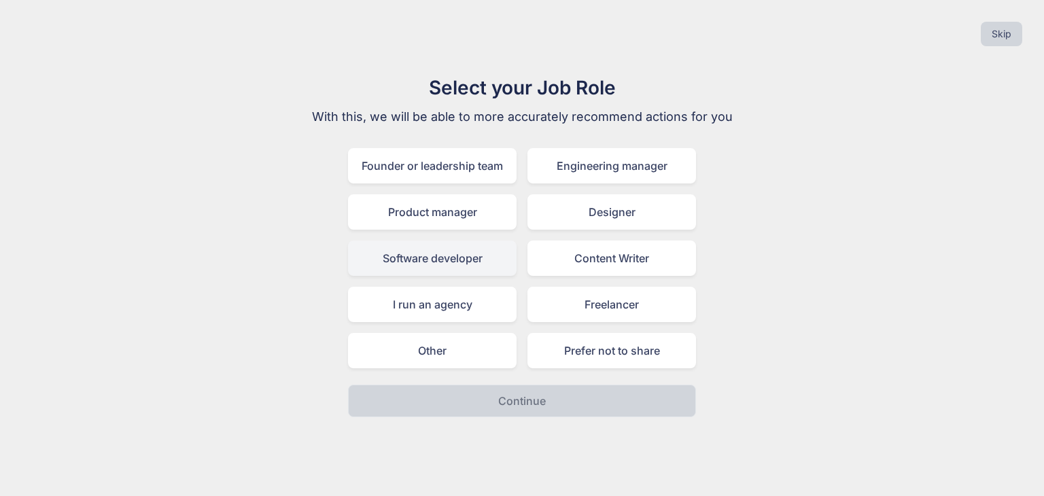
click at [403, 276] on div "Software developer" at bounding box center [432, 258] width 169 height 35
